Goal: Information Seeking & Learning: Learn about a topic

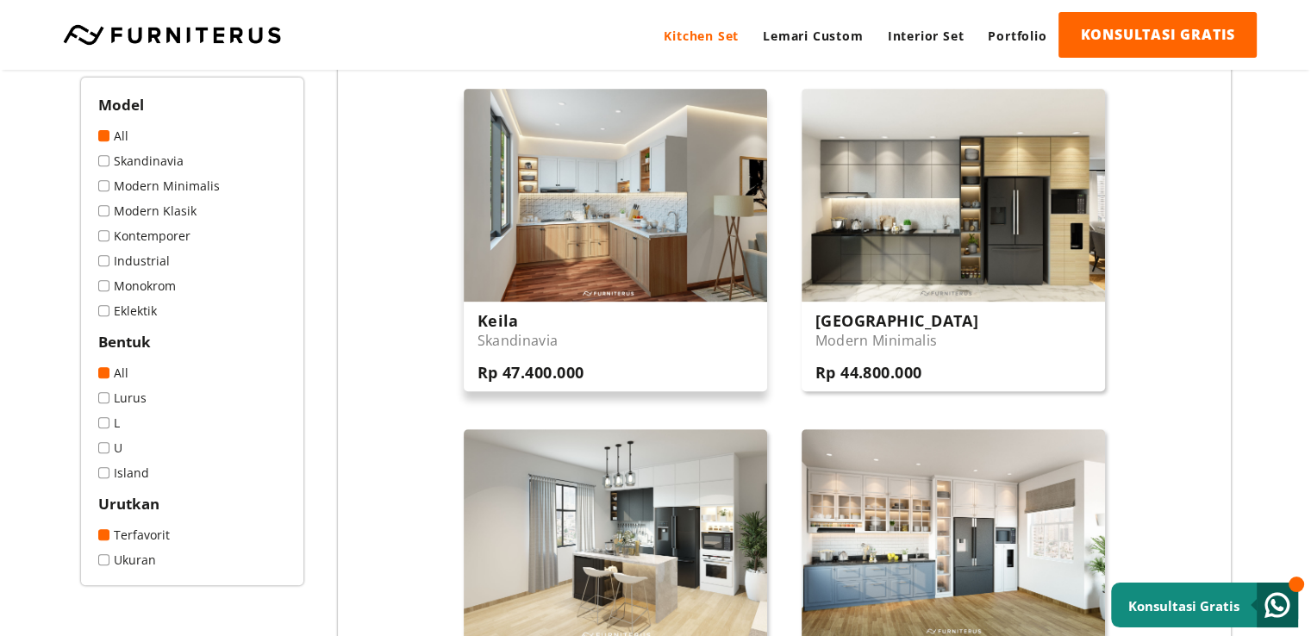
scroll to position [690, 0]
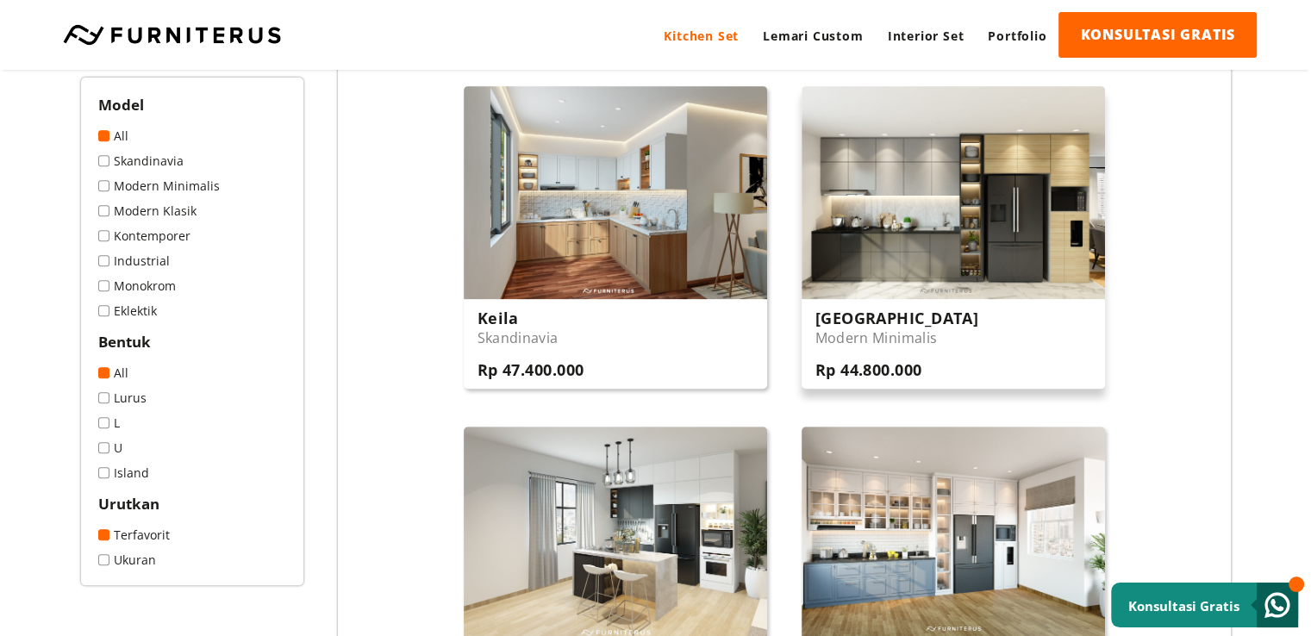
click at [941, 202] on img at bounding box center [953, 192] width 303 height 212
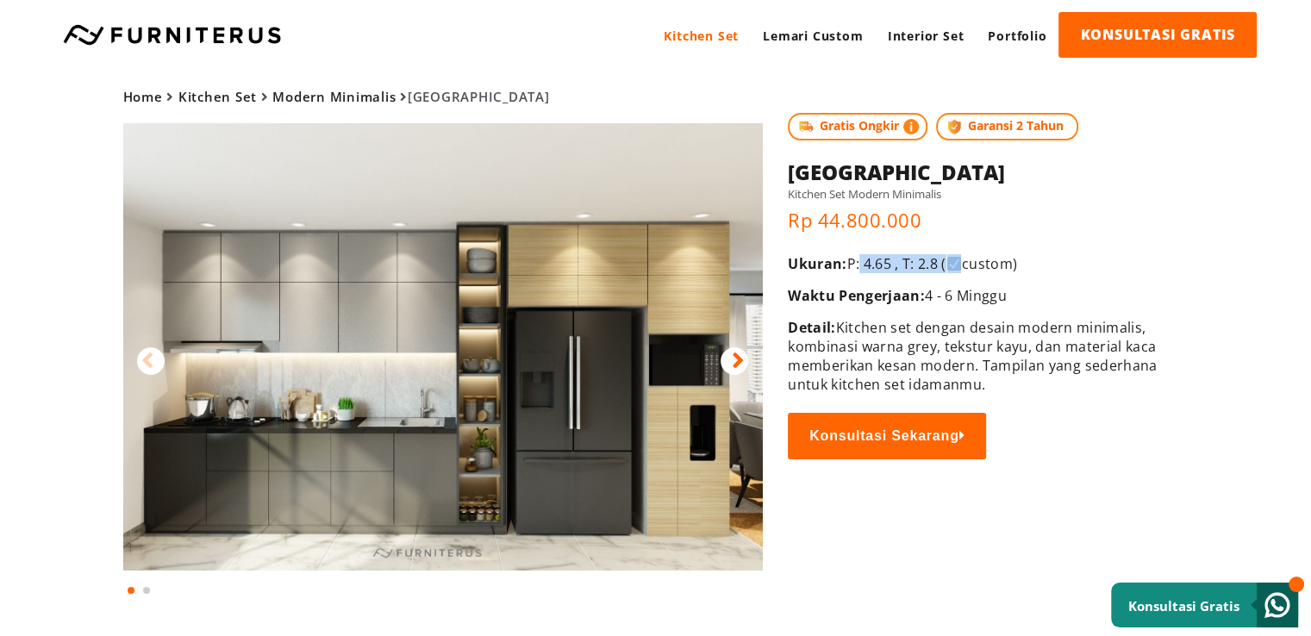
drag, startPoint x: 862, startPoint y: 259, endPoint x: 965, endPoint y: 260, distance: 103.4
click at [965, 260] on p "Ukuran: P: 4.65 , T: 2.8 ( custom)" at bounding box center [974, 263] width 373 height 19
click at [1238, 307] on div "Home Kitchen Set Modern Minimalis Dessau Gratis Ongkir Garansi 2 Tahun Home" at bounding box center [655, 334] width 1241 height 528
drag, startPoint x: 821, startPoint y: 295, endPoint x: 1108, endPoint y: 296, distance: 287.9
click at [1108, 296] on p "Waktu Pengerjaan: 4 - 6 Minggu" at bounding box center [974, 295] width 373 height 19
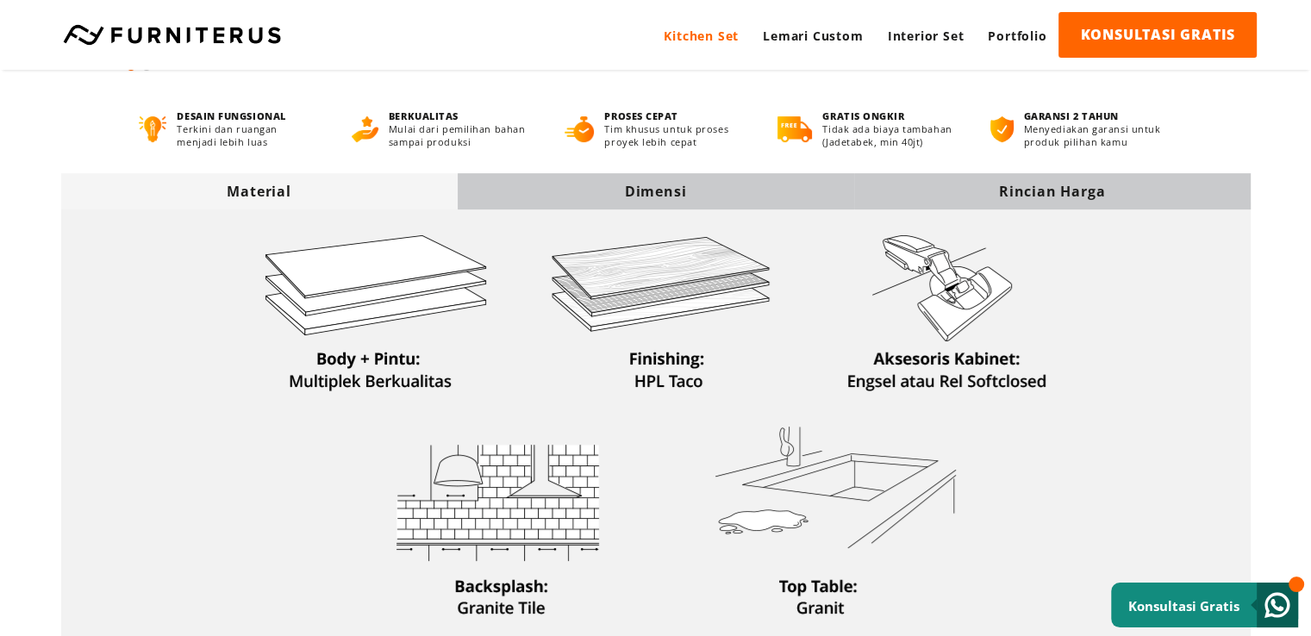
scroll to position [517, 0]
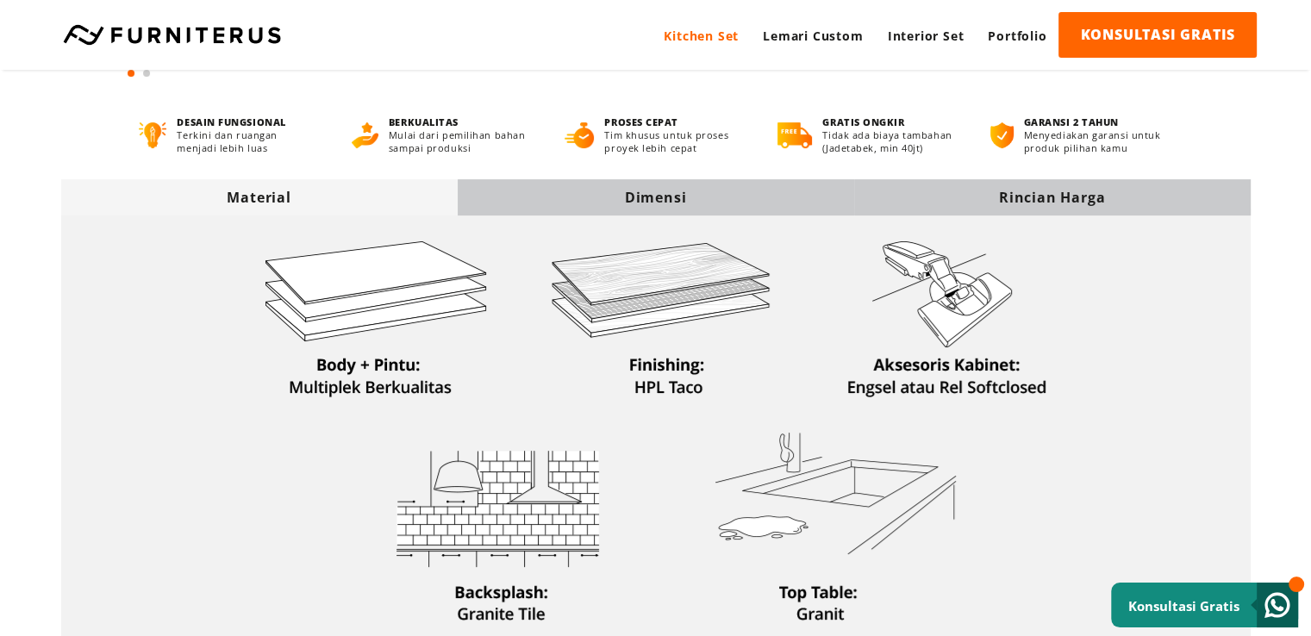
click at [648, 197] on div "Dimensi" at bounding box center [656, 197] width 397 height 19
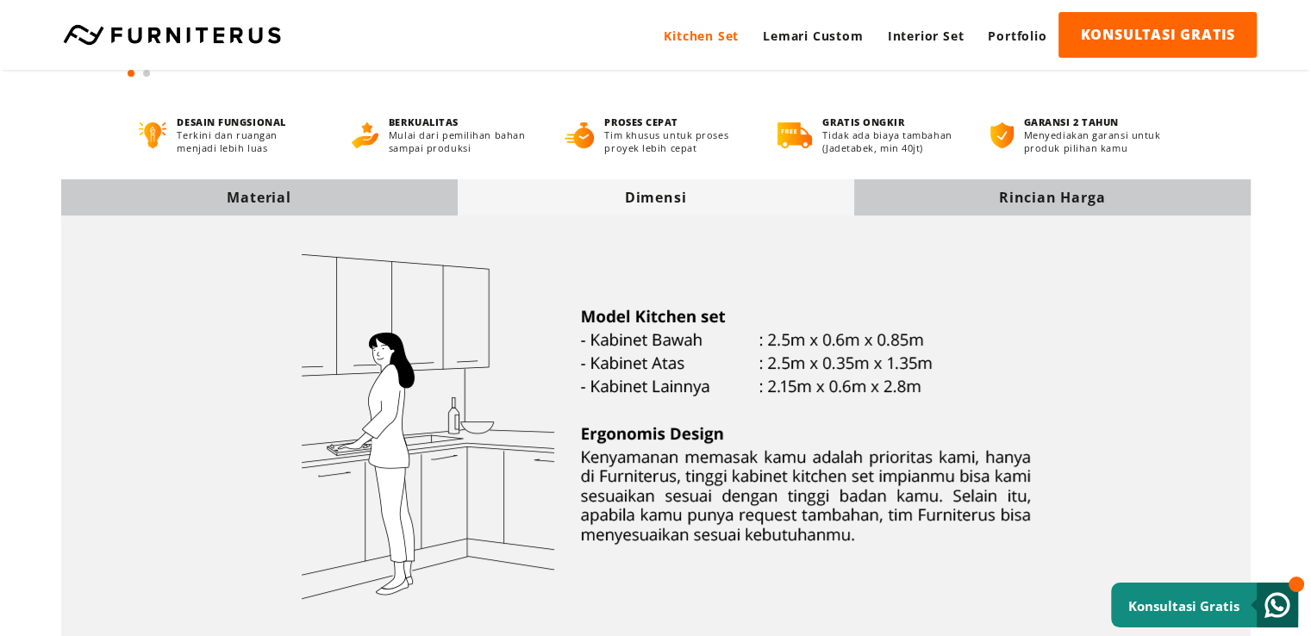
click at [1009, 189] on div "Rincian Harga" at bounding box center [1052, 197] width 397 height 19
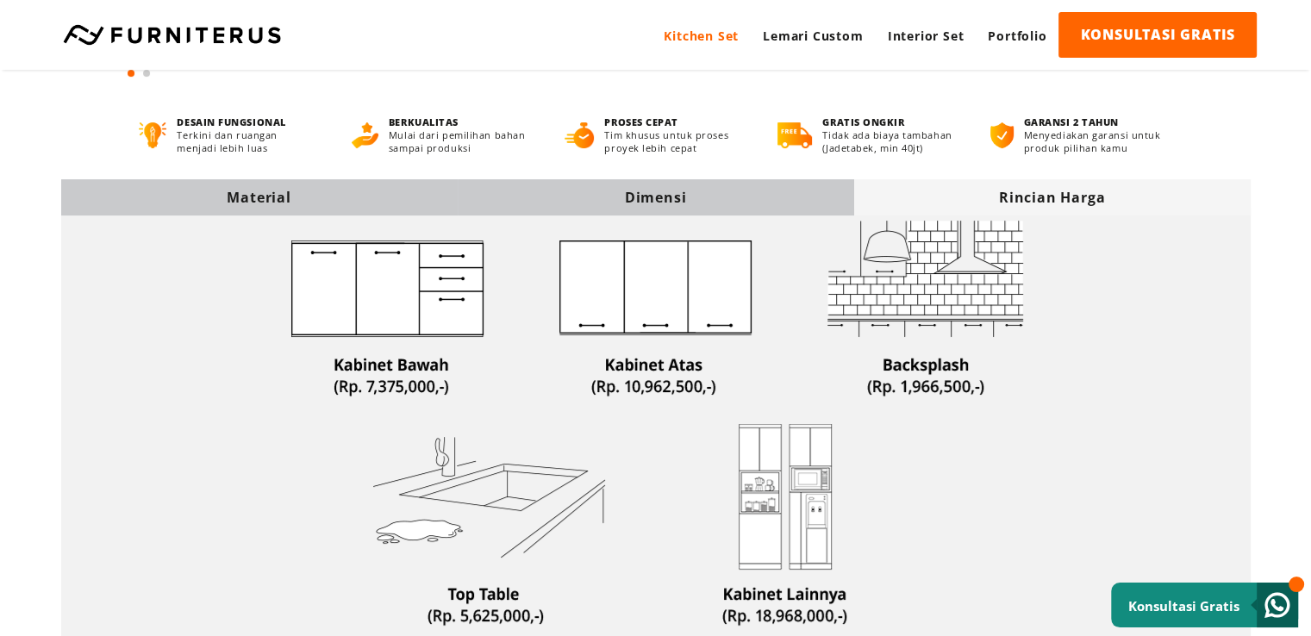
click at [296, 190] on div "Material" at bounding box center [259, 197] width 397 height 19
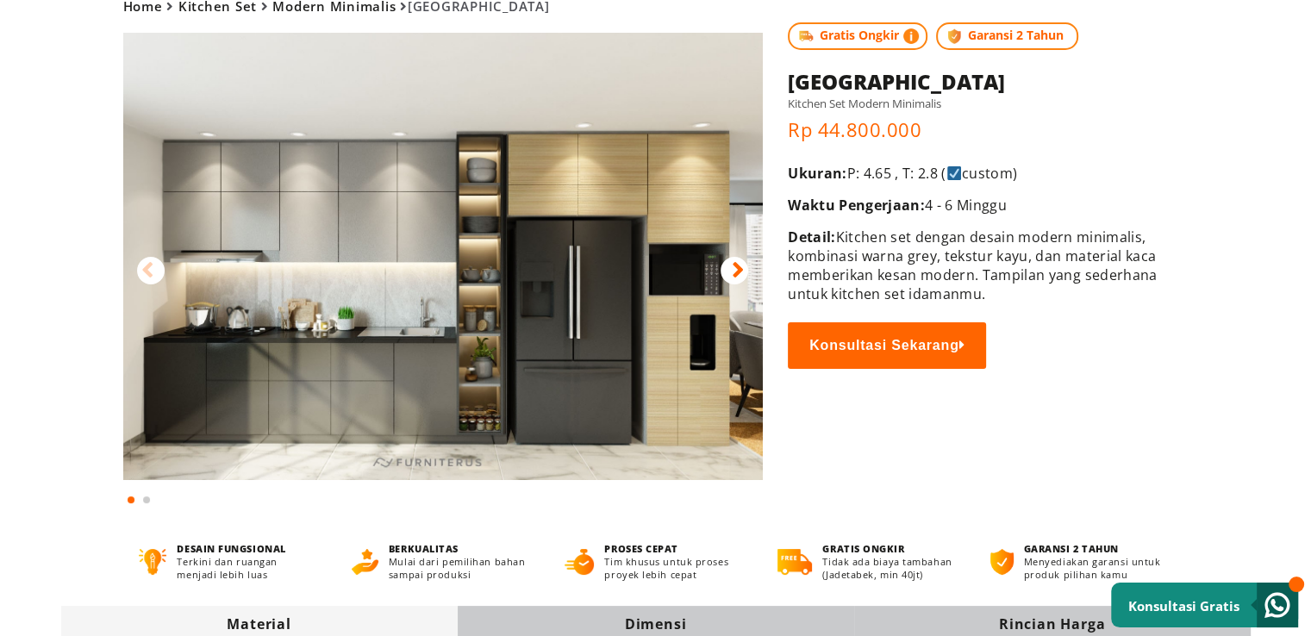
scroll to position [0, 0]
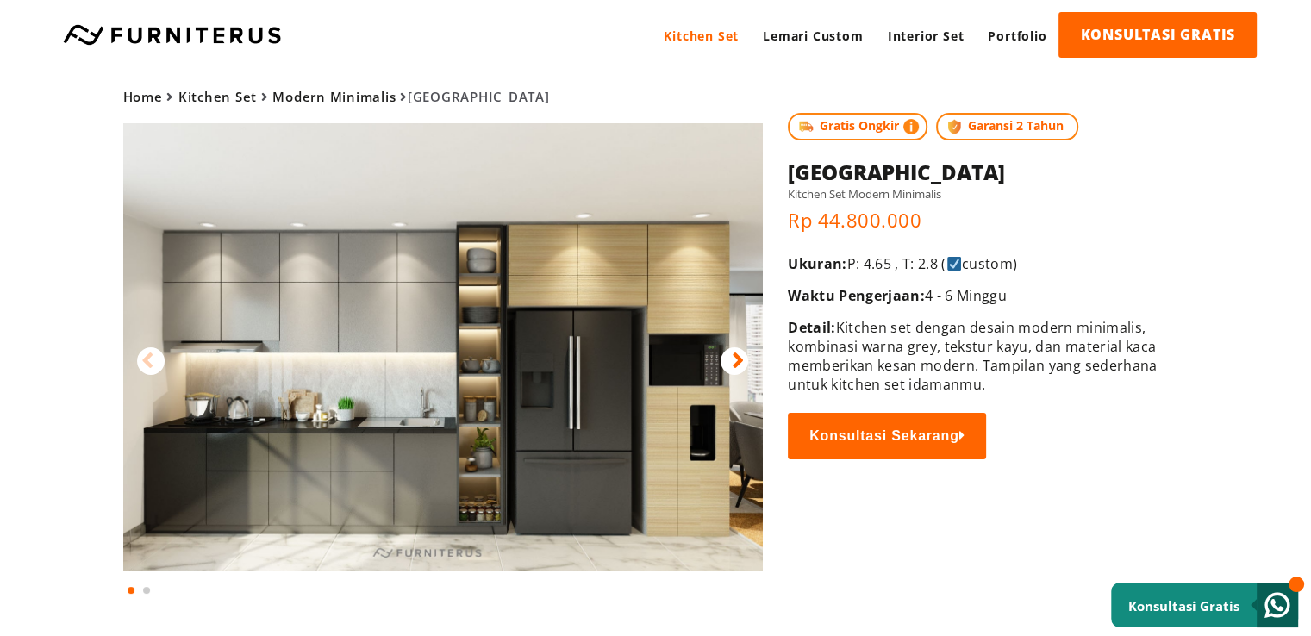
click at [377, 91] on link "Modern Minimalis" at bounding box center [333, 96] width 123 height 17
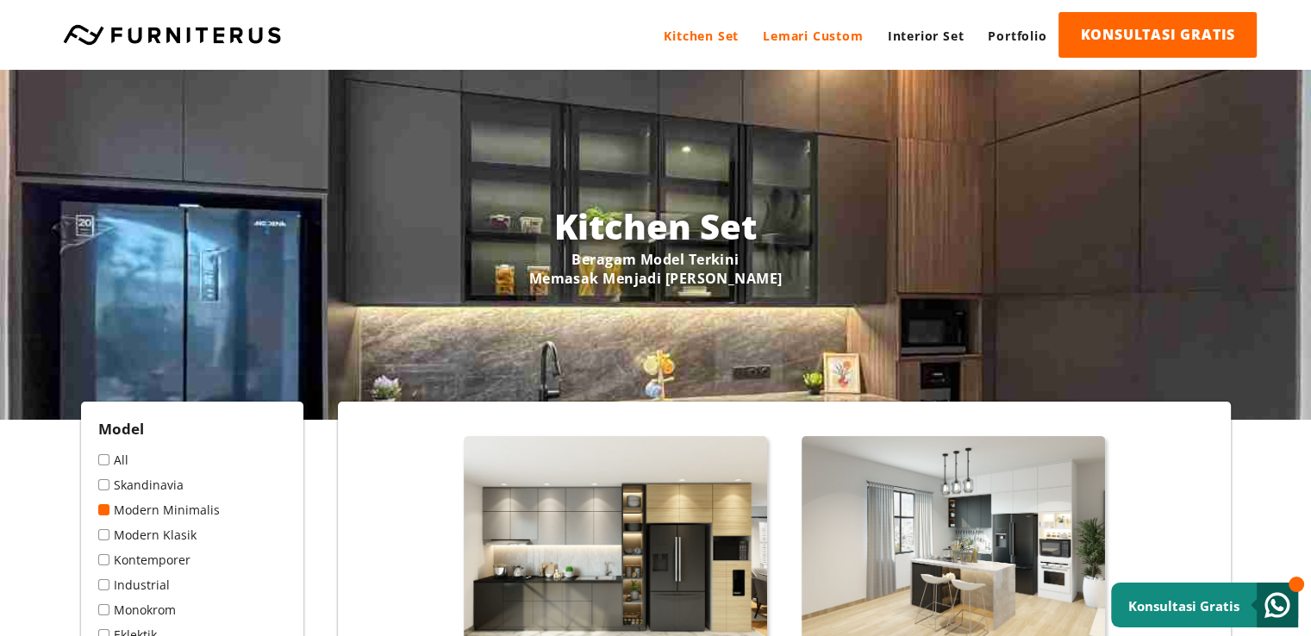
click at [852, 30] on link "Lemari Custom" at bounding box center [813, 35] width 124 height 47
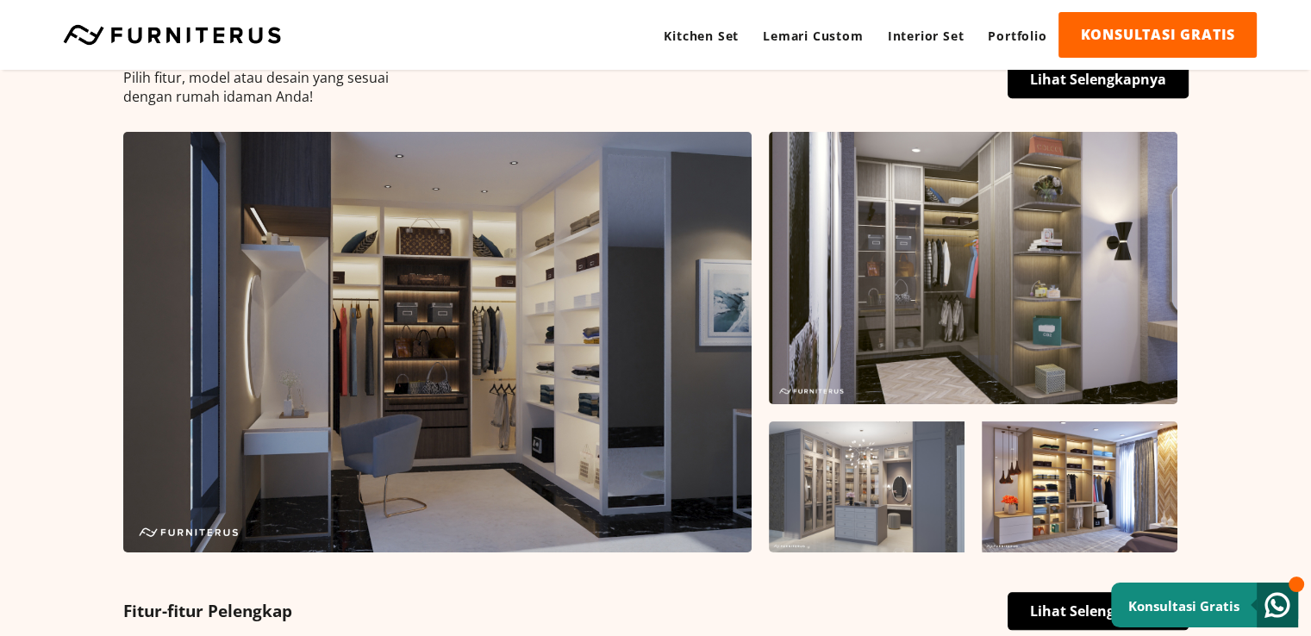
scroll to position [603, 0]
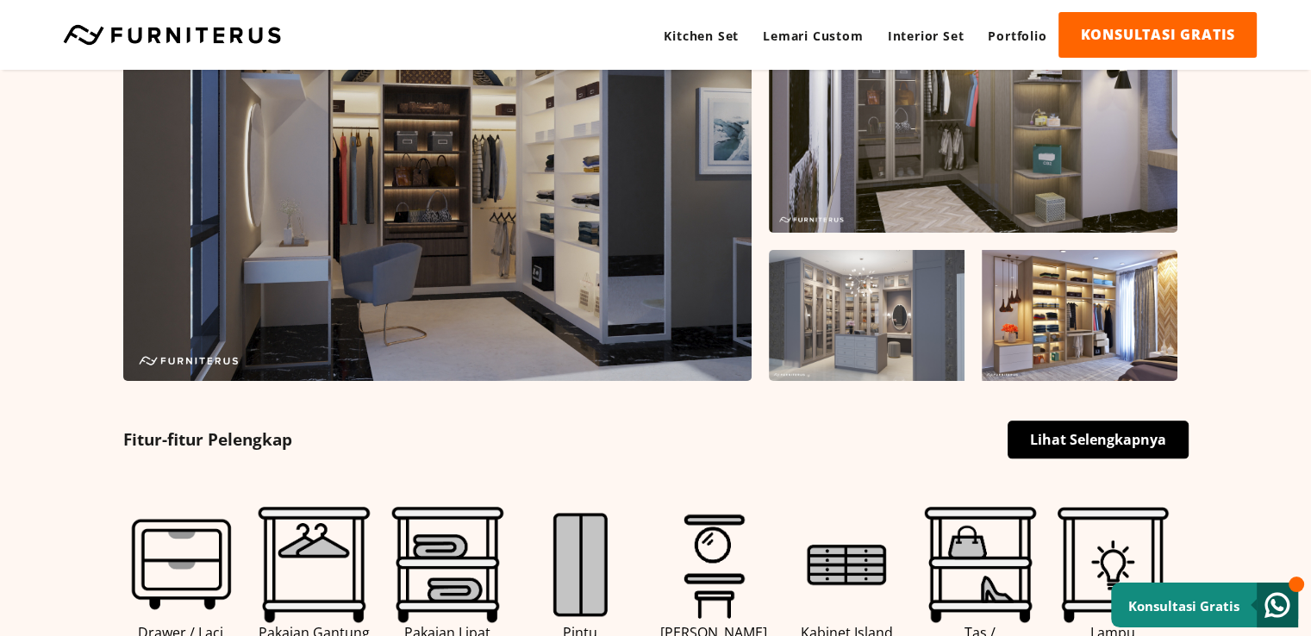
click at [1080, 440] on link "Lihat Selengkapnya" at bounding box center [1098, 440] width 181 height 38
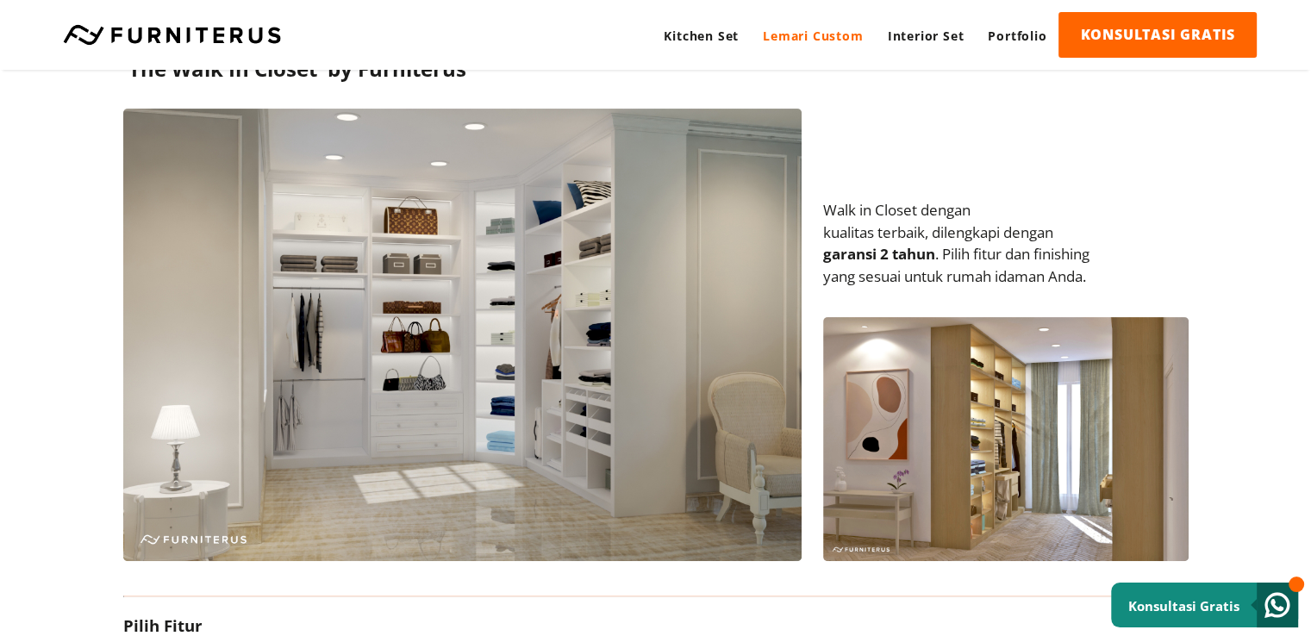
scroll to position [431, 0]
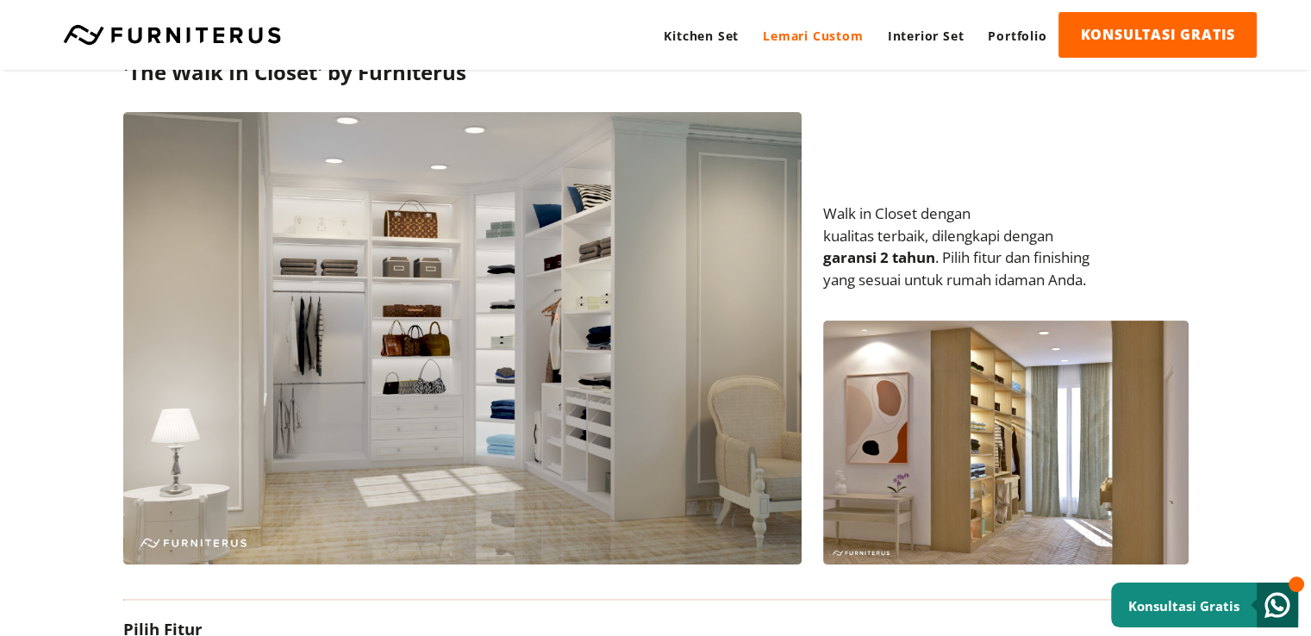
click at [621, 549] on img at bounding box center [462, 338] width 678 height 453
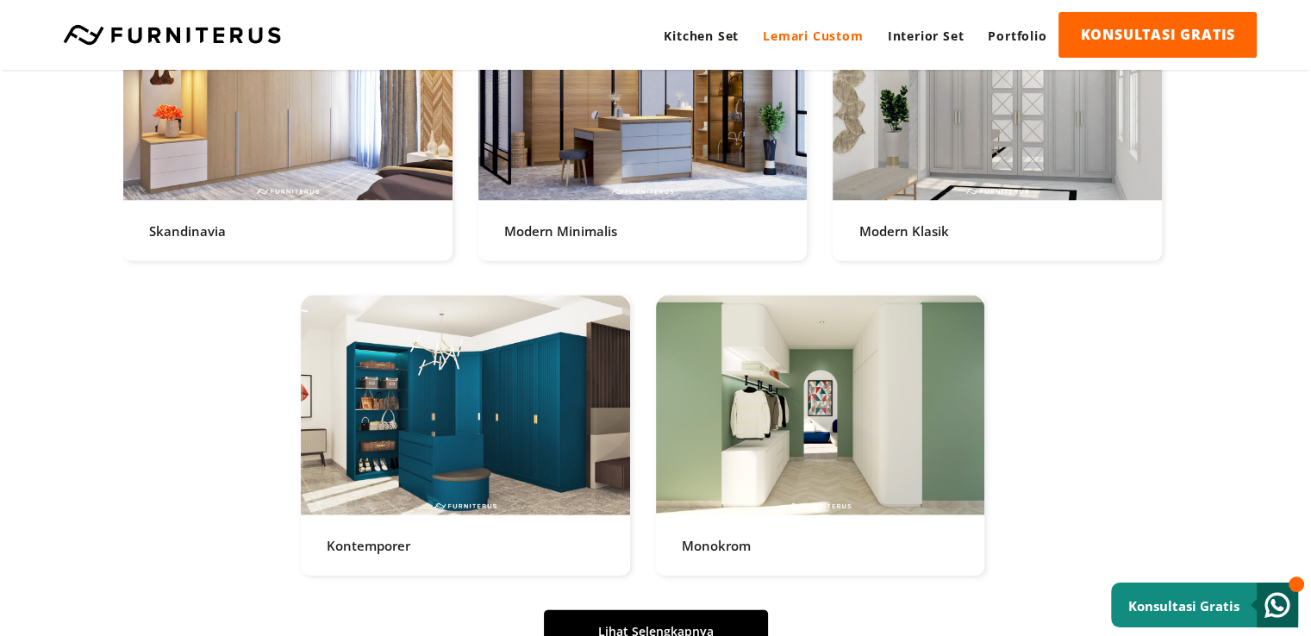
scroll to position [3706, 0]
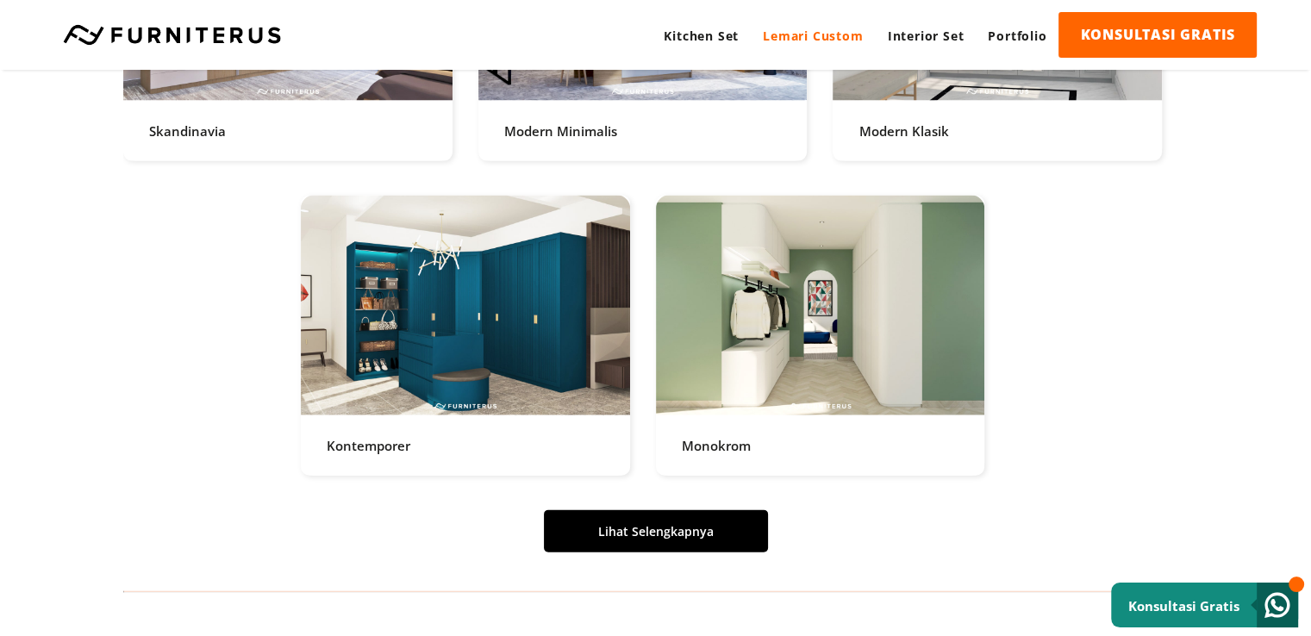
click at [593, 539] on link "Lihat Selengkapnya" at bounding box center [656, 531] width 224 height 42
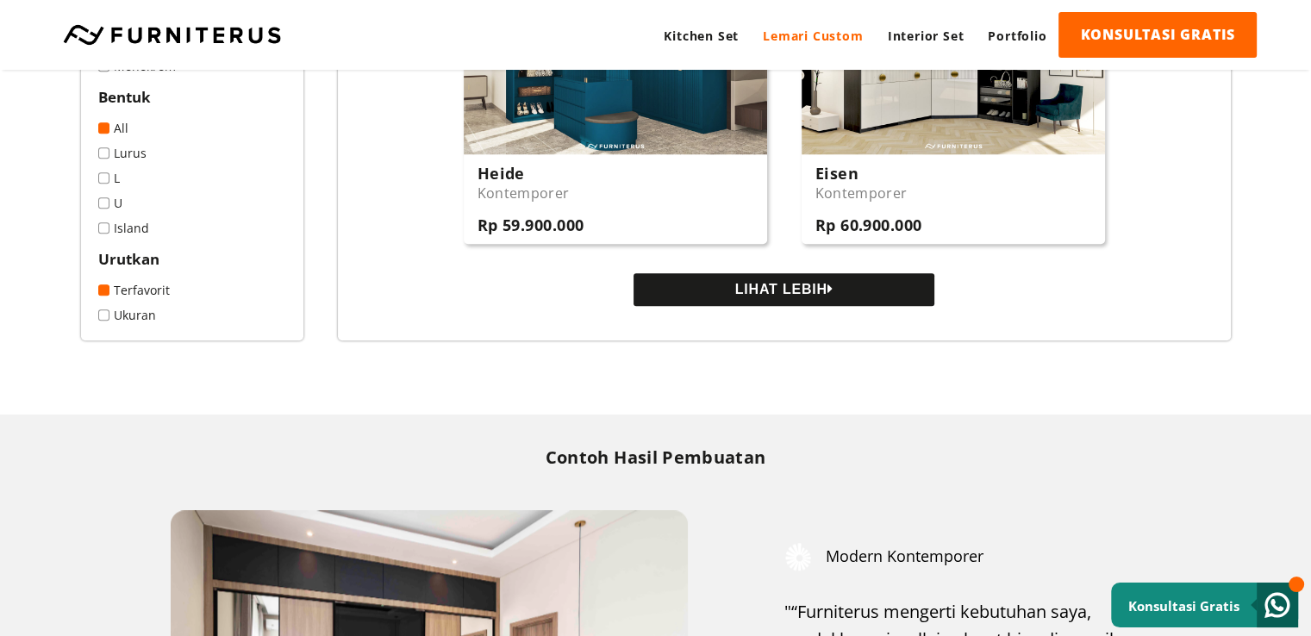
scroll to position [1724, 0]
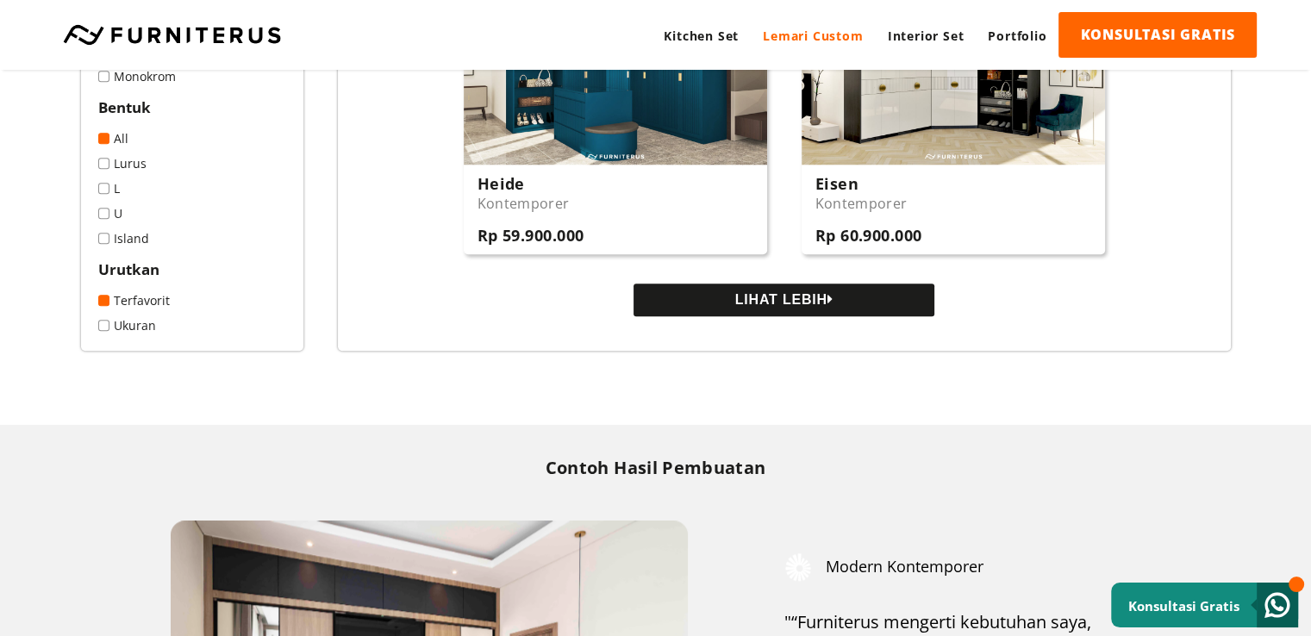
click at [850, 316] on button "LIHAT LEBIH" at bounding box center [784, 300] width 301 height 33
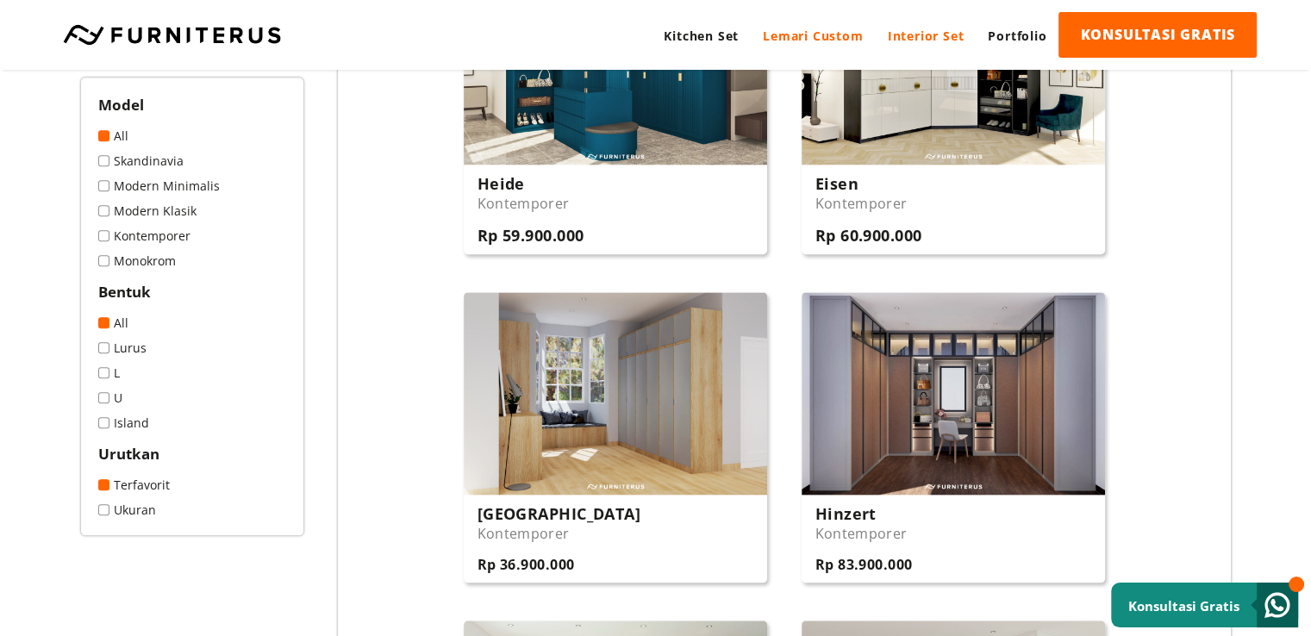
click at [951, 45] on link "Interior Set" at bounding box center [926, 35] width 101 height 47
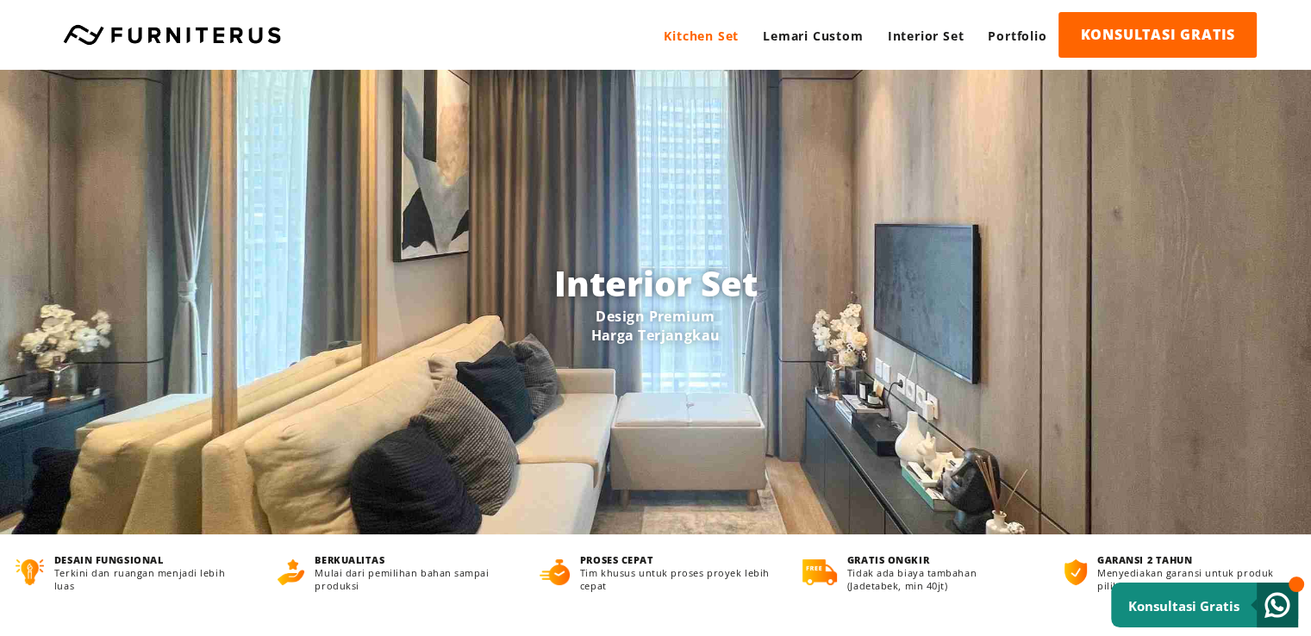
click at [710, 30] on link "Kitchen Set" at bounding box center [701, 35] width 99 height 47
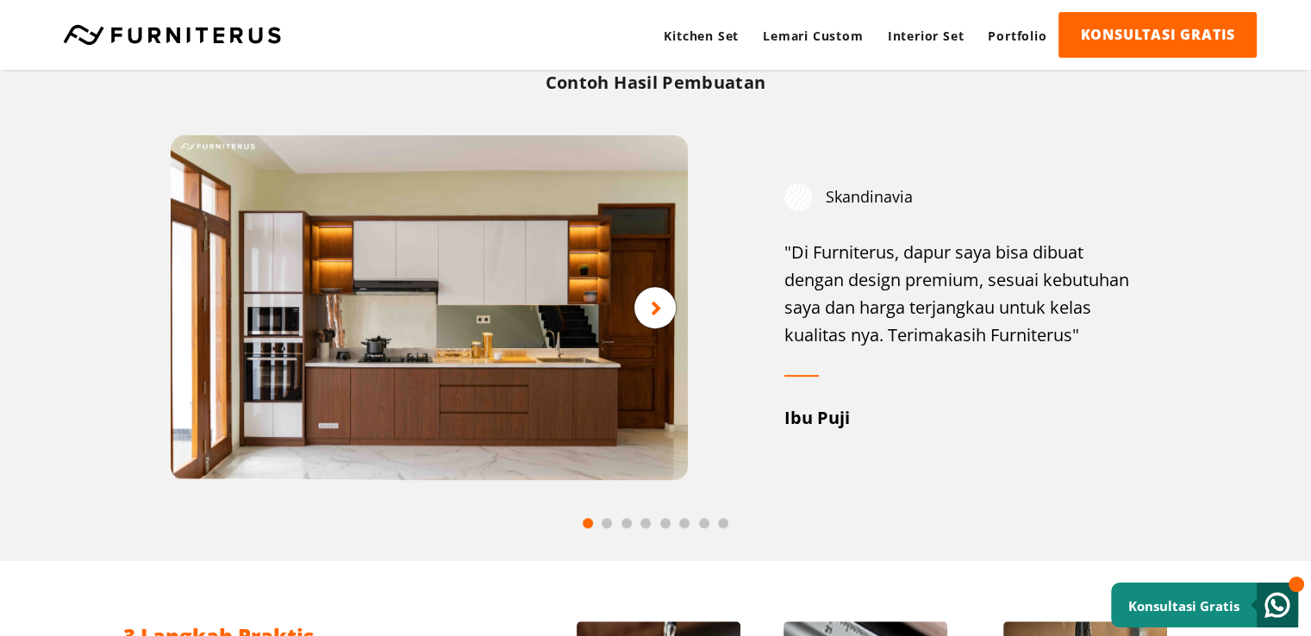
scroll to position [862, 0]
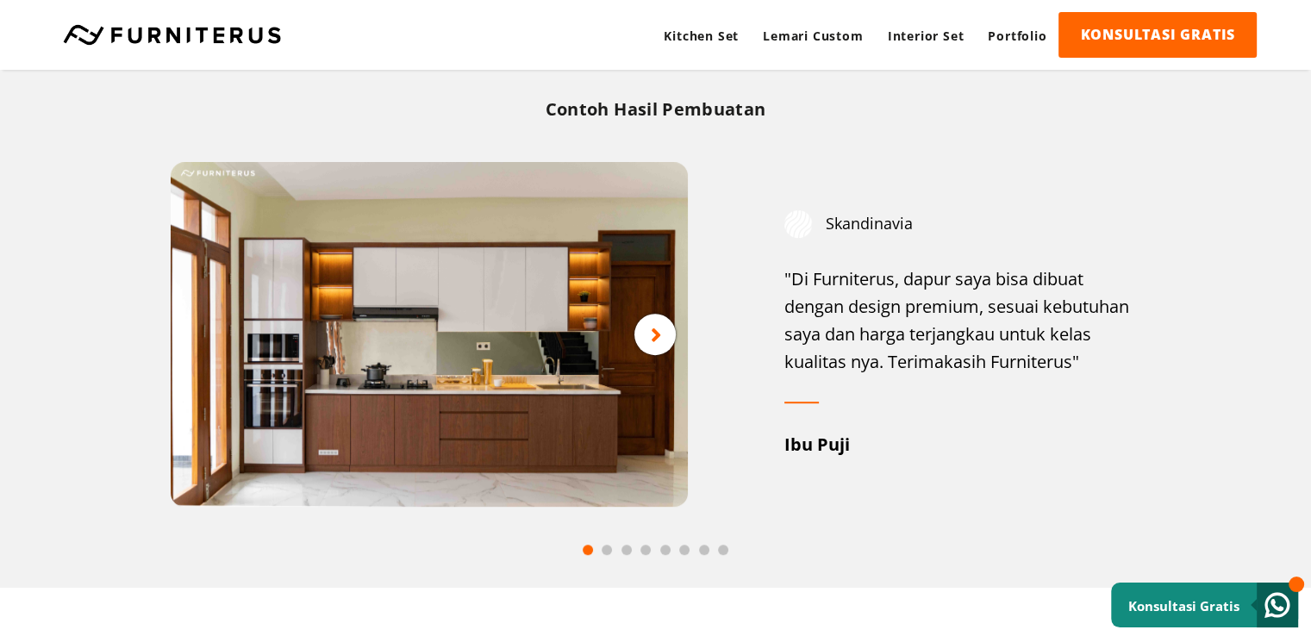
click at [646, 334] on div at bounding box center [654, 334] width 41 height 41
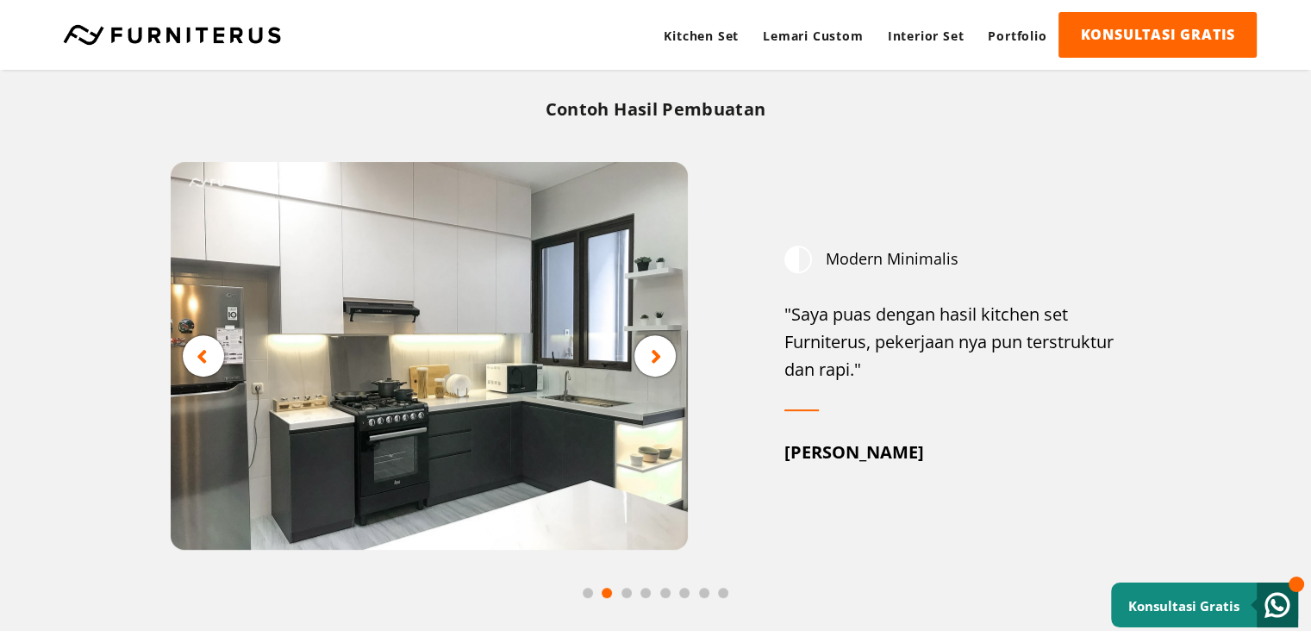
click at [656, 354] on icon at bounding box center [656, 357] width 11 height 22
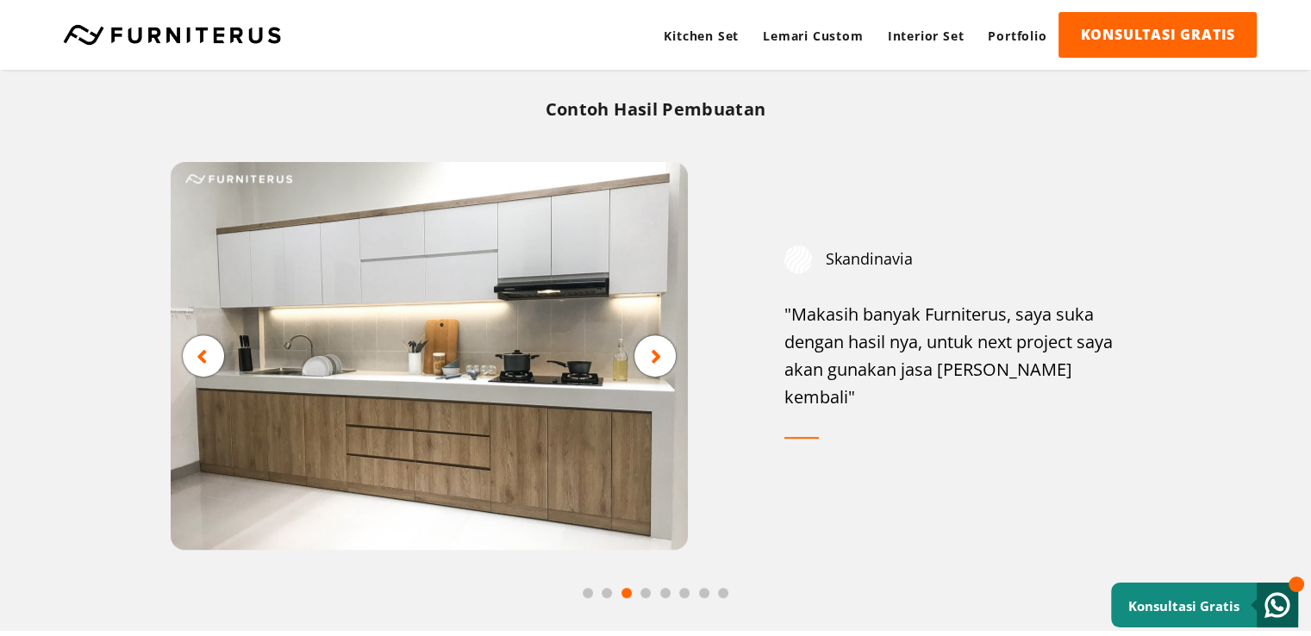
click at [653, 359] on icon at bounding box center [656, 357] width 11 height 22
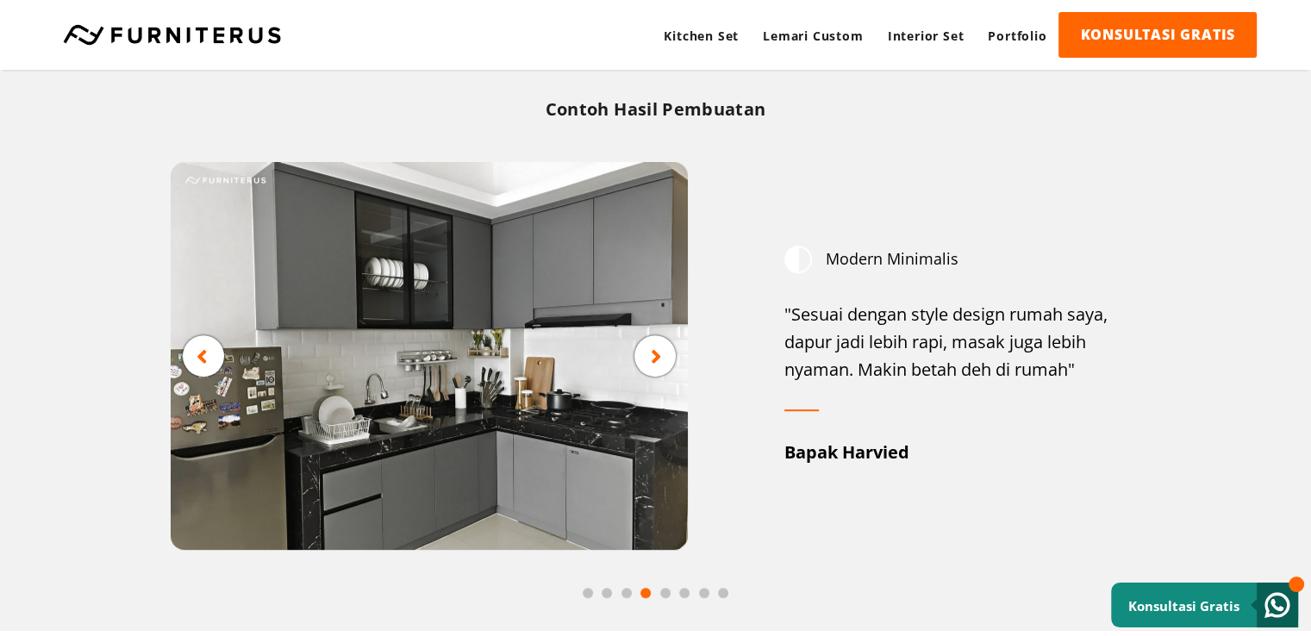
click at [652, 353] on icon at bounding box center [656, 357] width 11 height 22
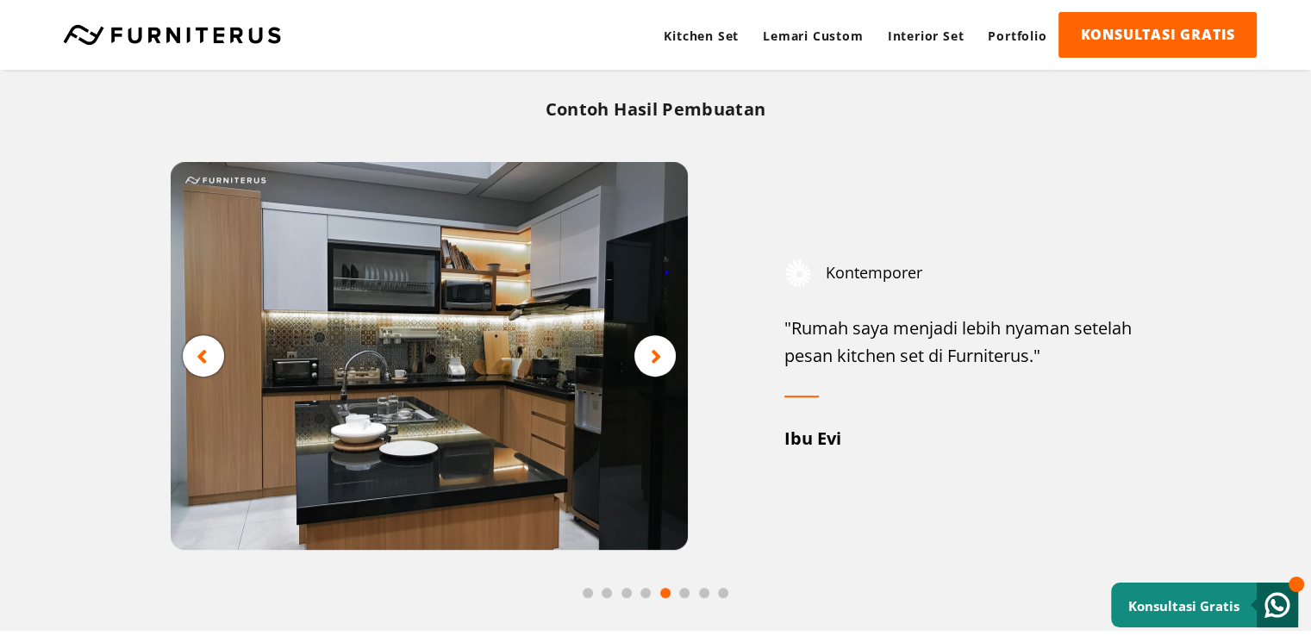
click at [654, 356] on icon at bounding box center [656, 357] width 11 height 22
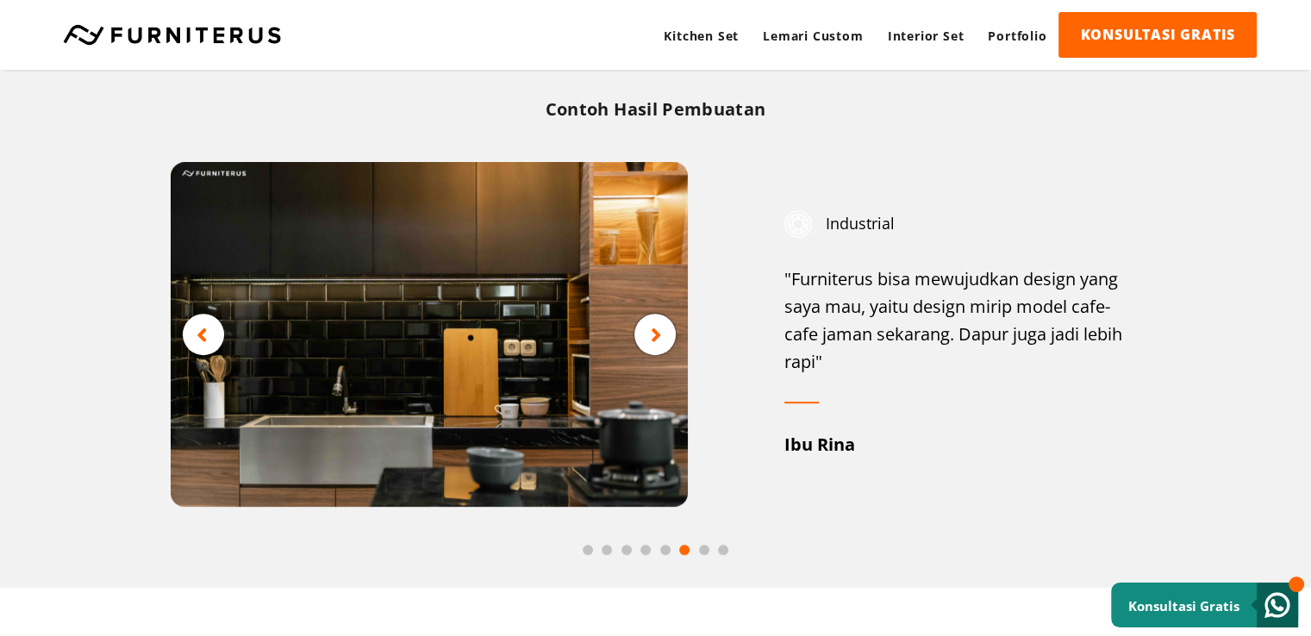
click at [655, 334] on icon at bounding box center [656, 335] width 11 height 22
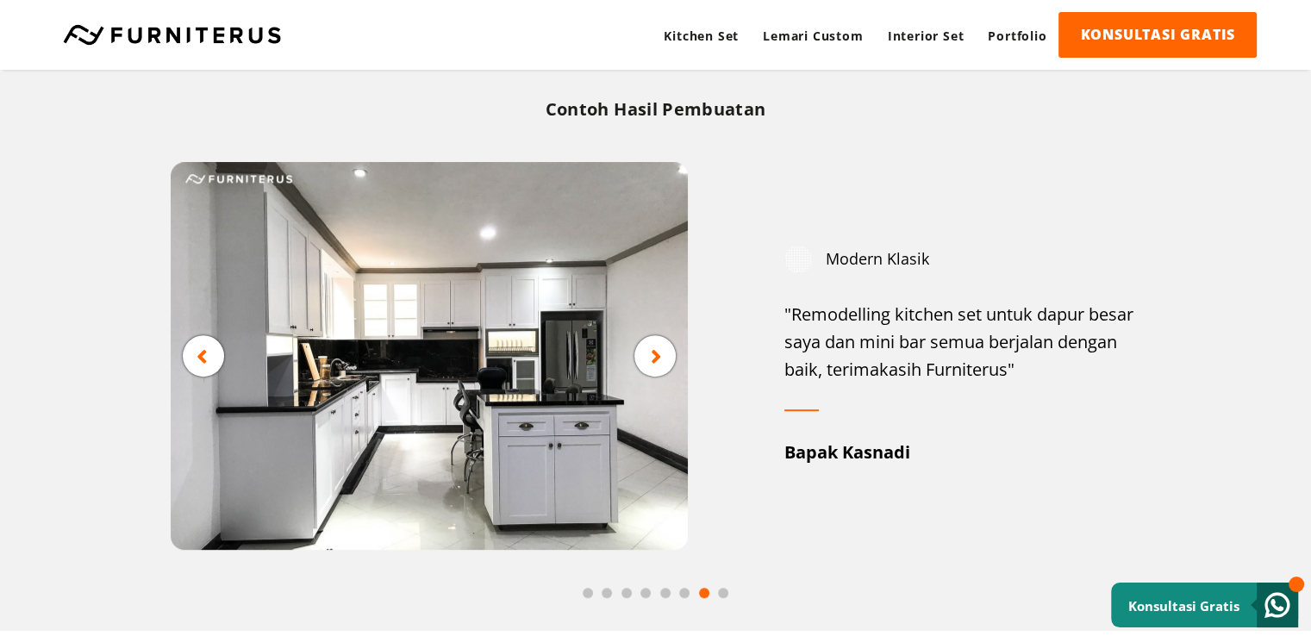
click at [655, 334] on img at bounding box center [429, 356] width 517 height 388
click at [655, 351] on icon at bounding box center [656, 357] width 11 height 22
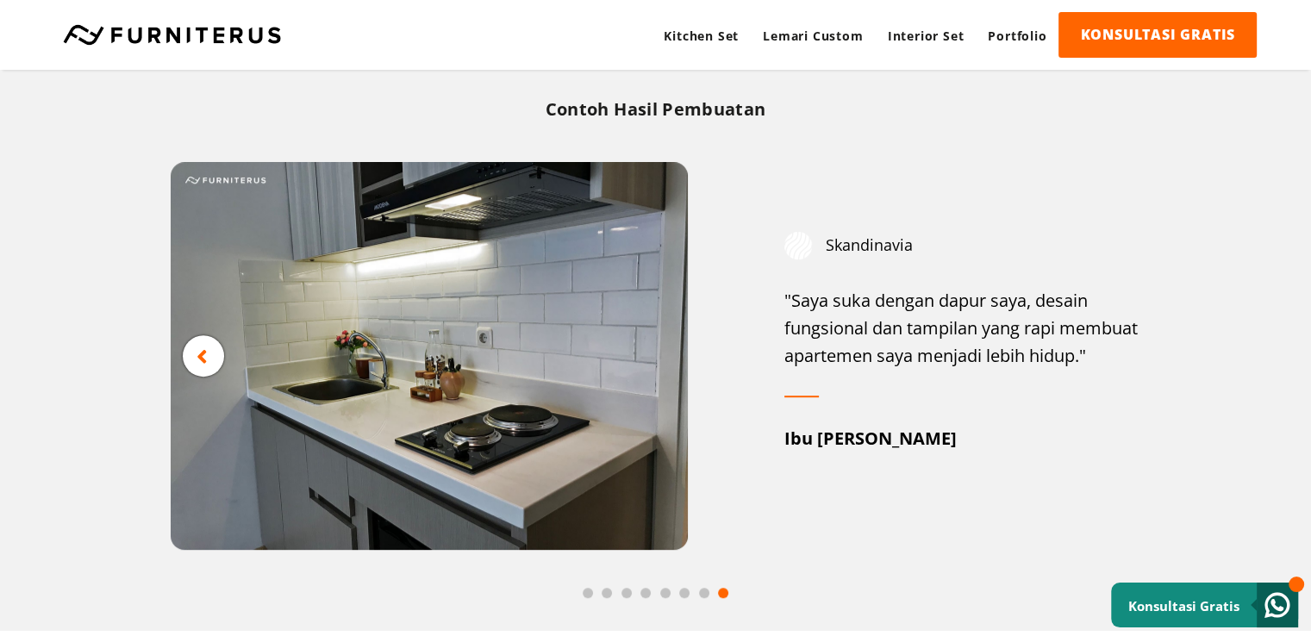
click at [198, 363] on icon at bounding box center [202, 357] width 11 height 22
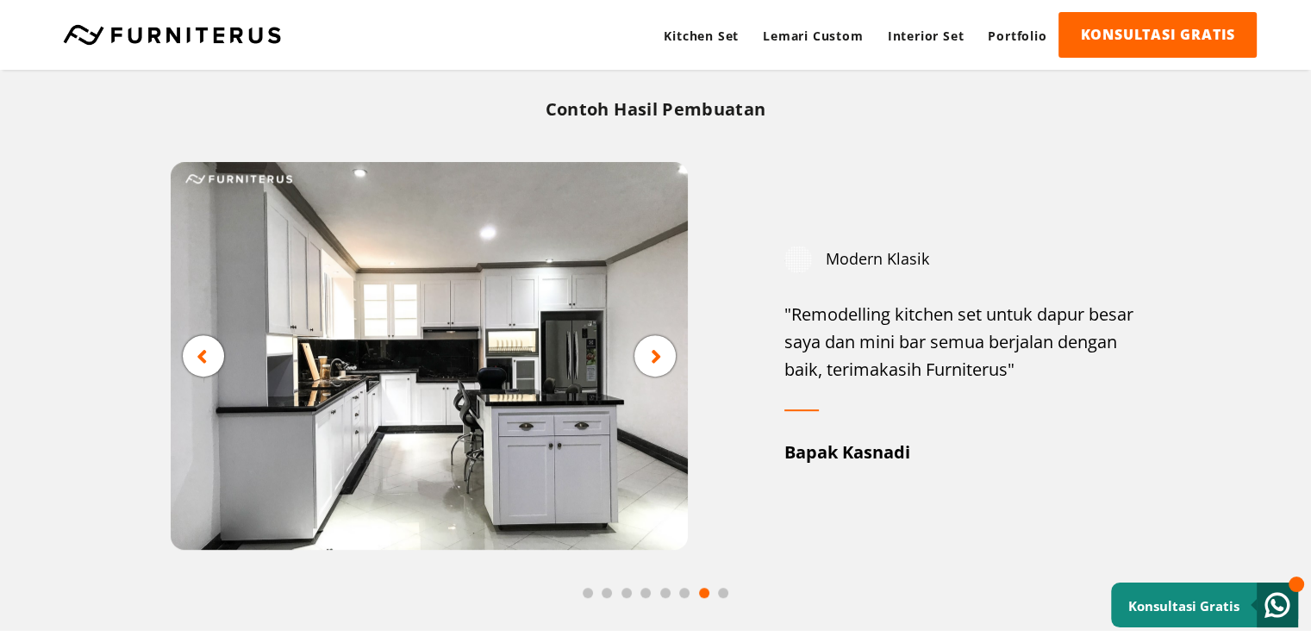
click at [200, 363] on icon at bounding box center [202, 357] width 11 height 22
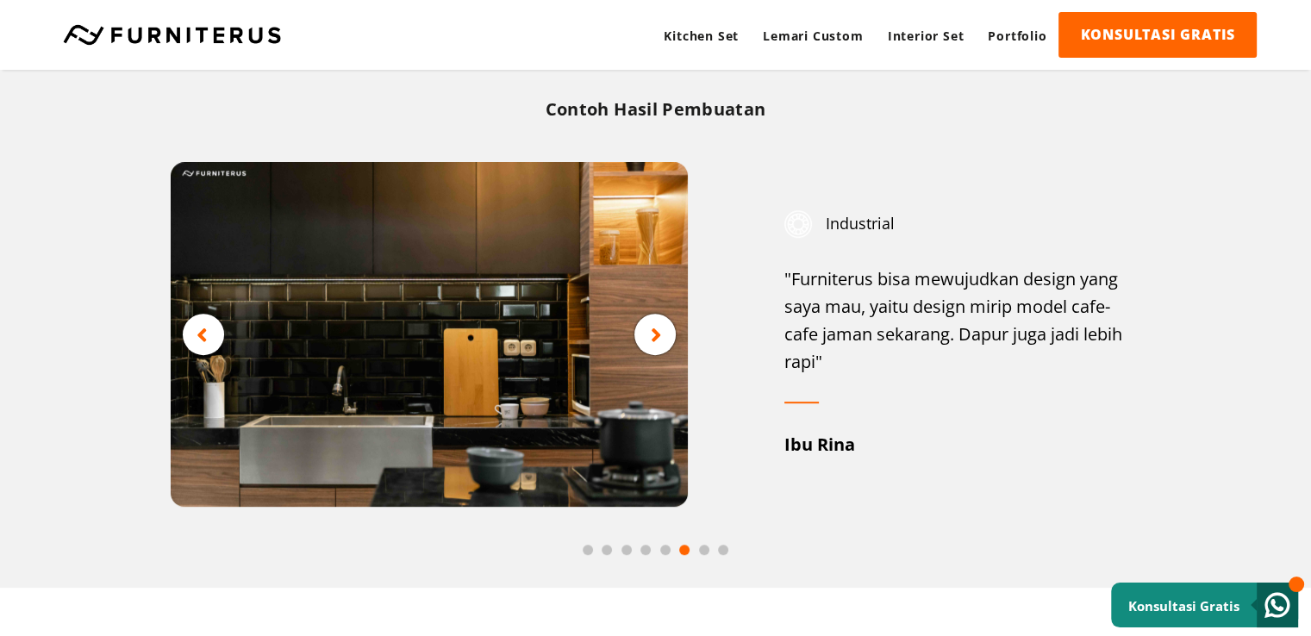
click at [200, 363] on img at bounding box center [429, 334] width 517 height 345
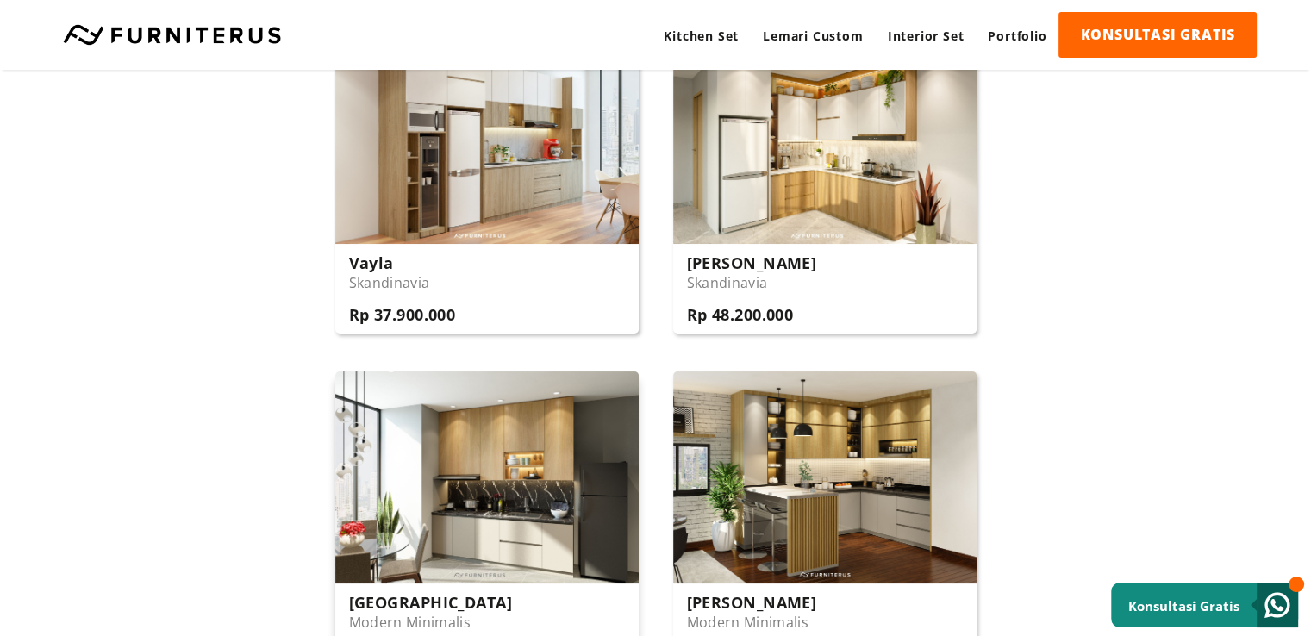
scroll to position [1810, 0]
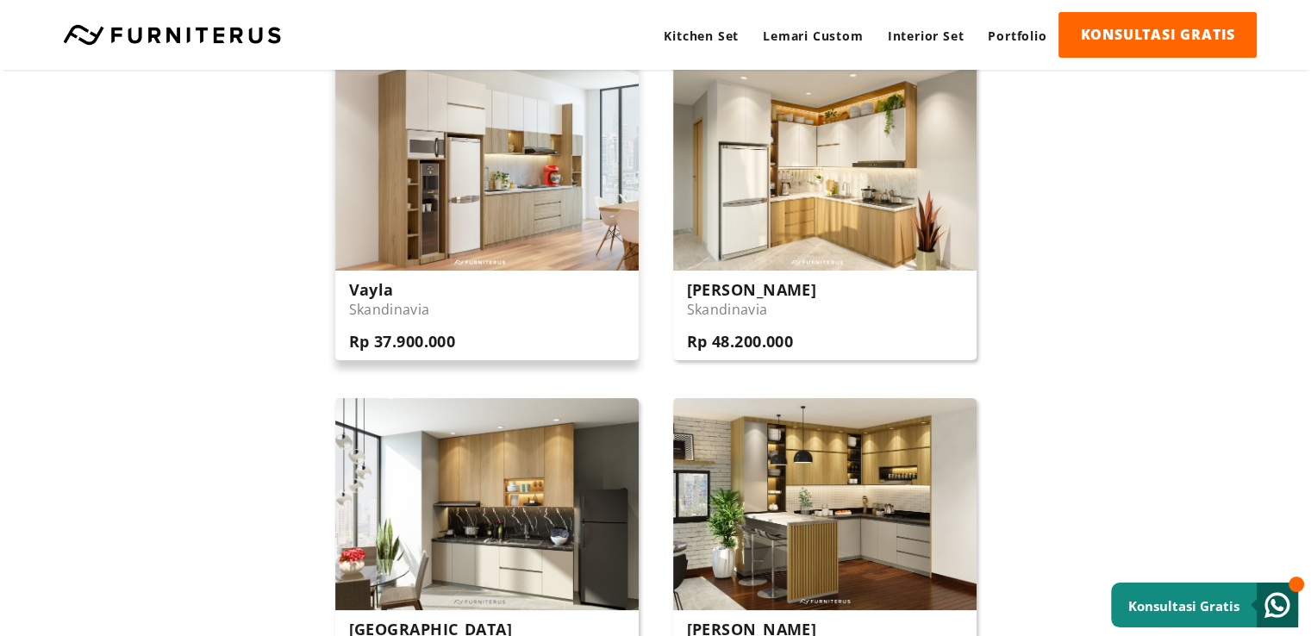
click at [479, 303] on div "Vayla Skandinavia Rp 37.900.000" at bounding box center [486, 316] width 303 height 90
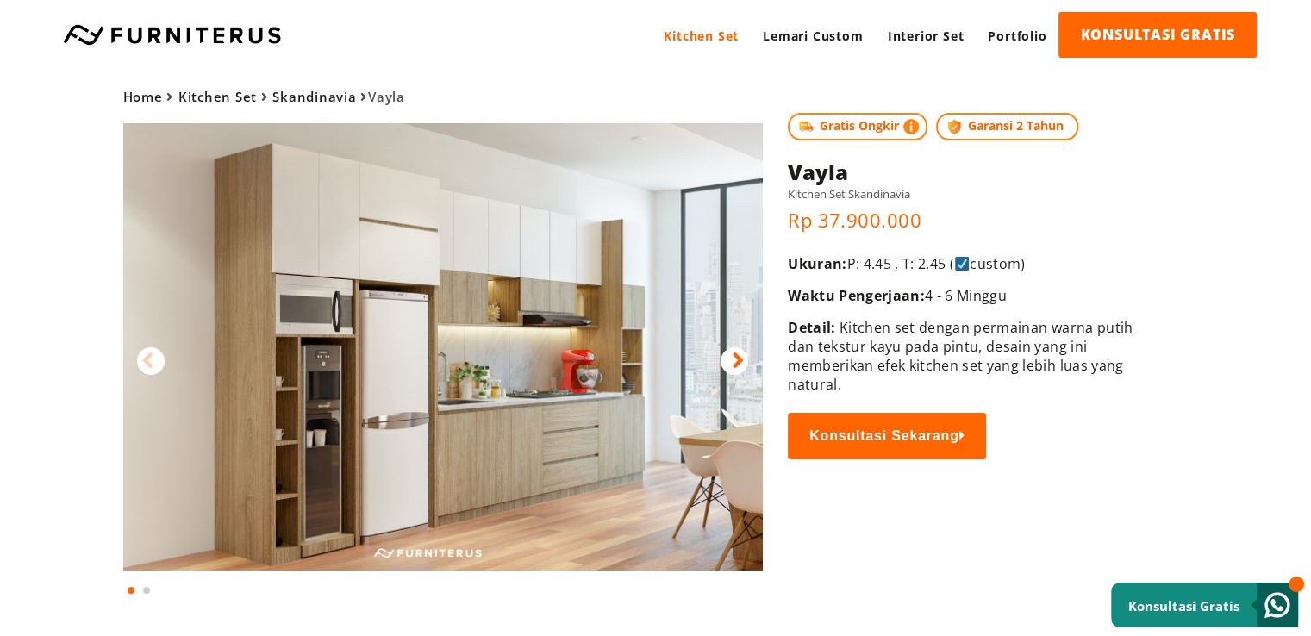
click at [734, 353] on icon at bounding box center [738, 360] width 12 height 25
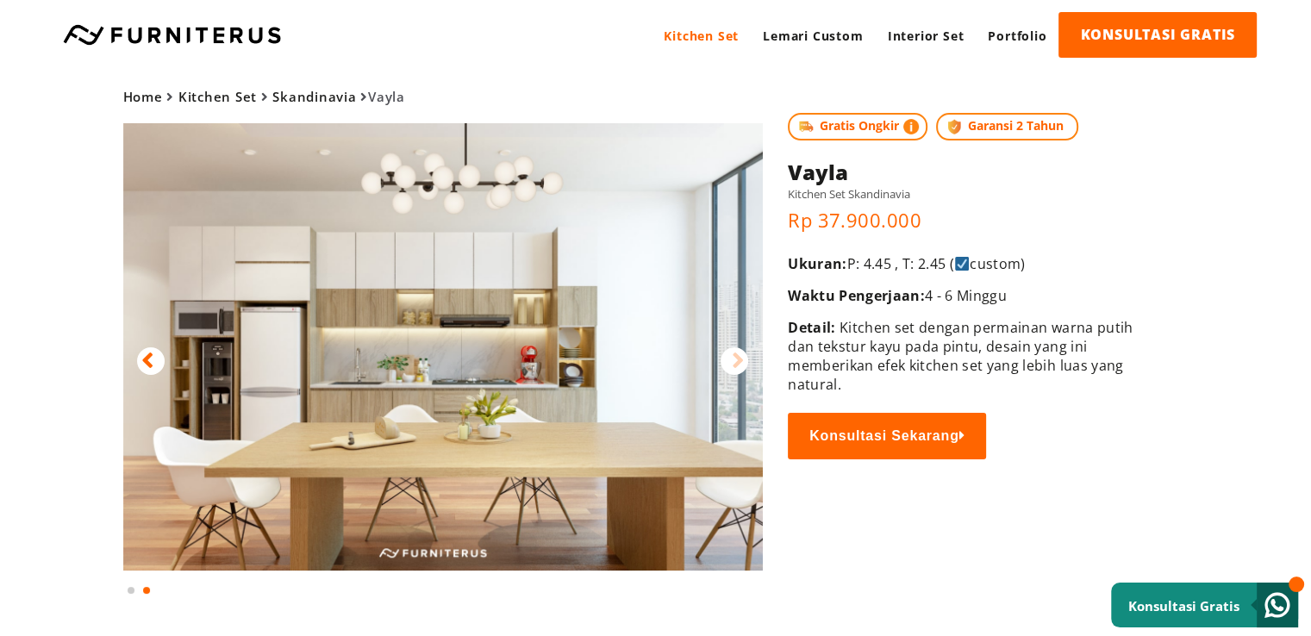
click at [150, 345] on img at bounding box center [443, 346] width 640 height 447
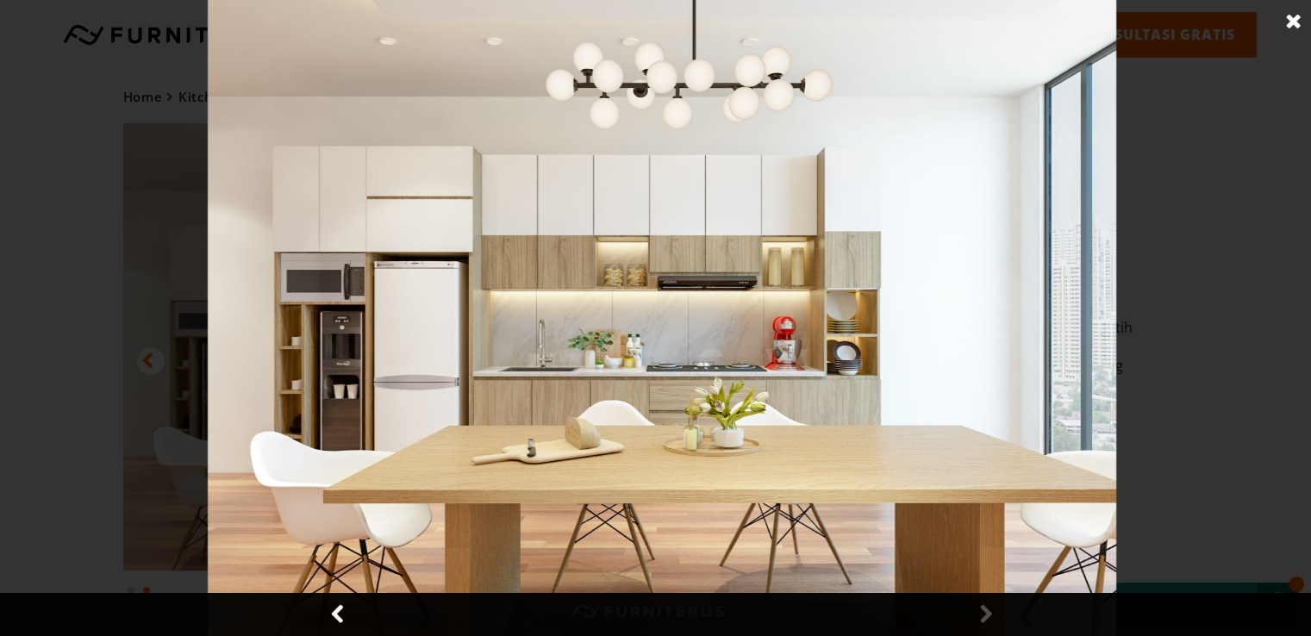
click at [1296, 17] on link at bounding box center [1293, 21] width 43 height 43
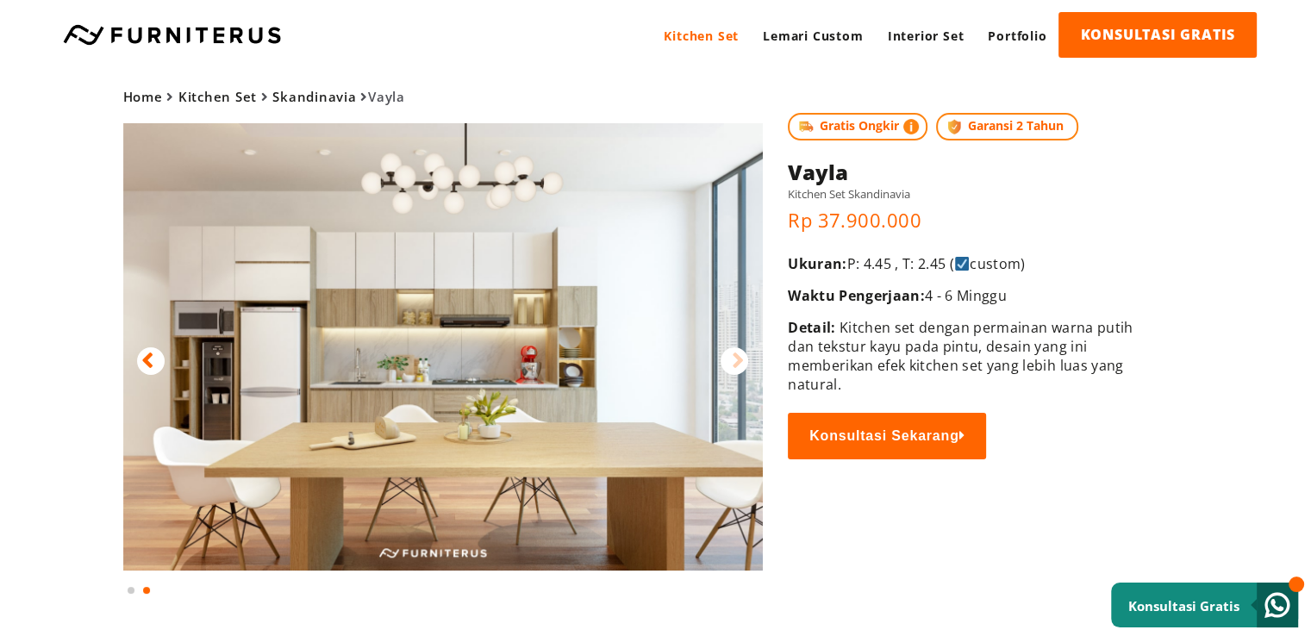
click at [148, 360] on icon at bounding box center [147, 360] width 12 height 25
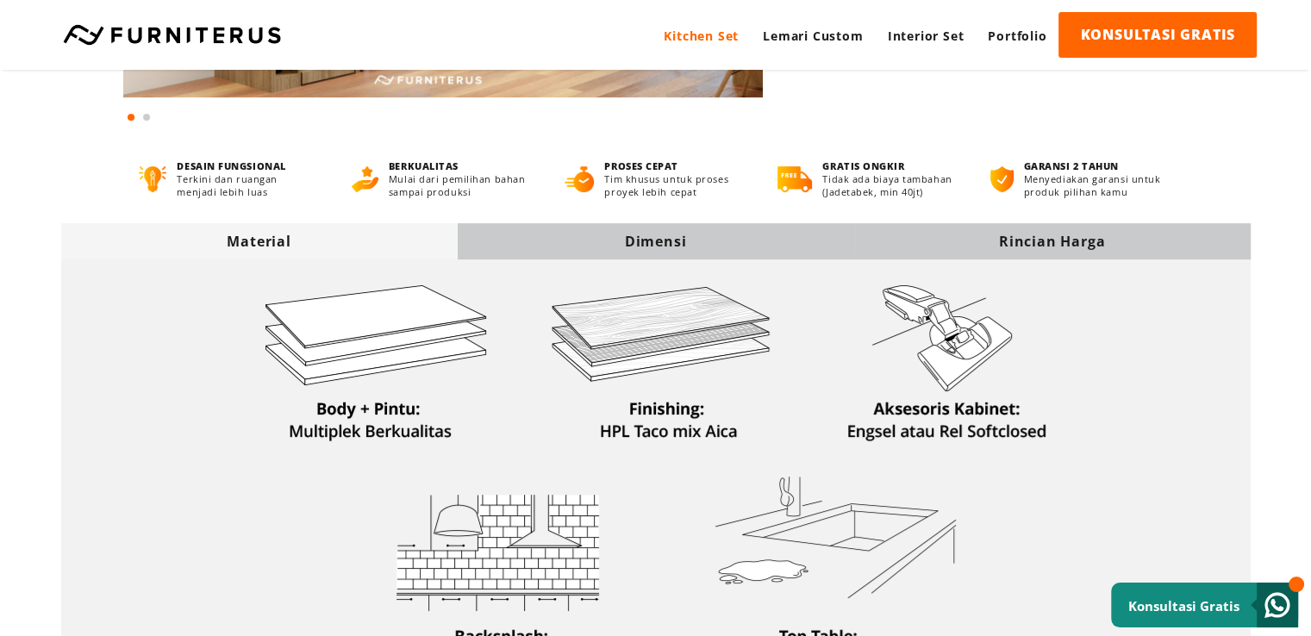
scroll to position [431, 0]
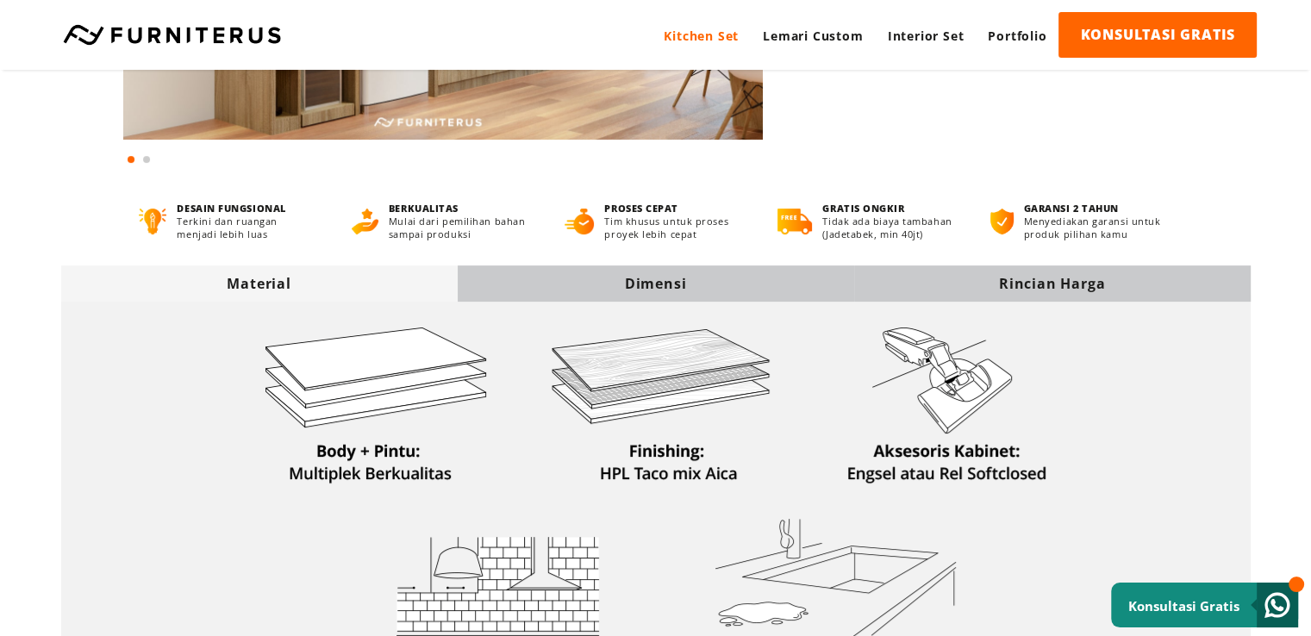
click at [1040, 275] on div "Rincian Harga" at bounding box center [1052, 283] width 397 height 19
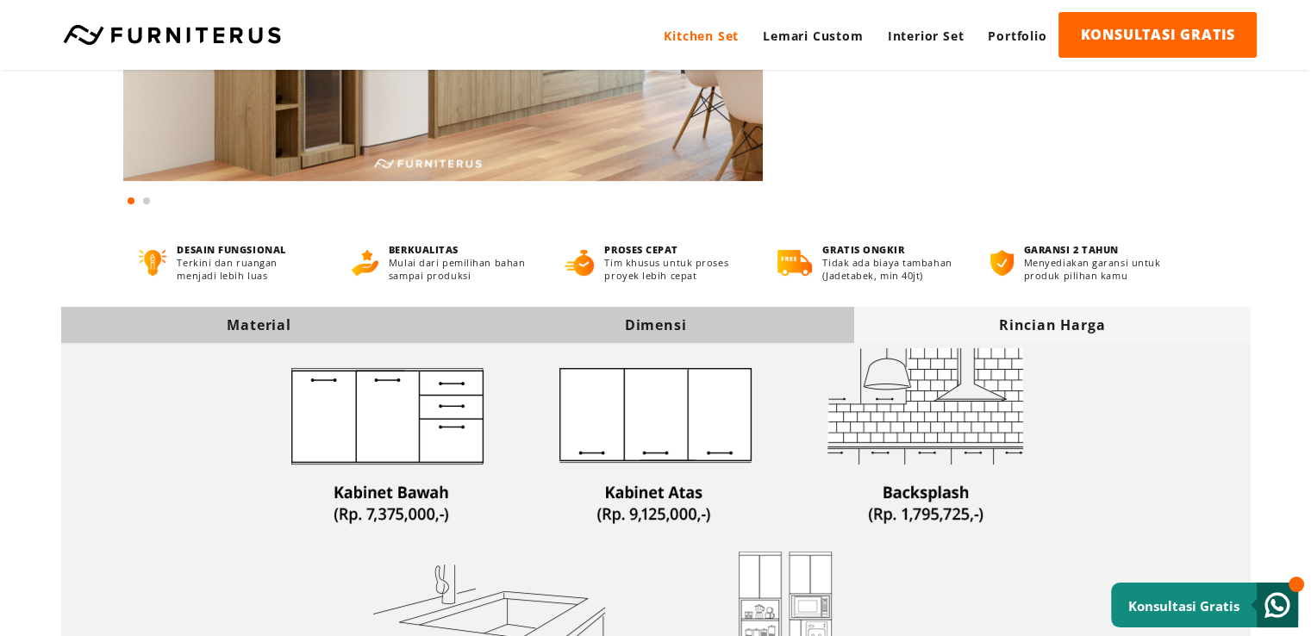
scroll to position [345, 0]
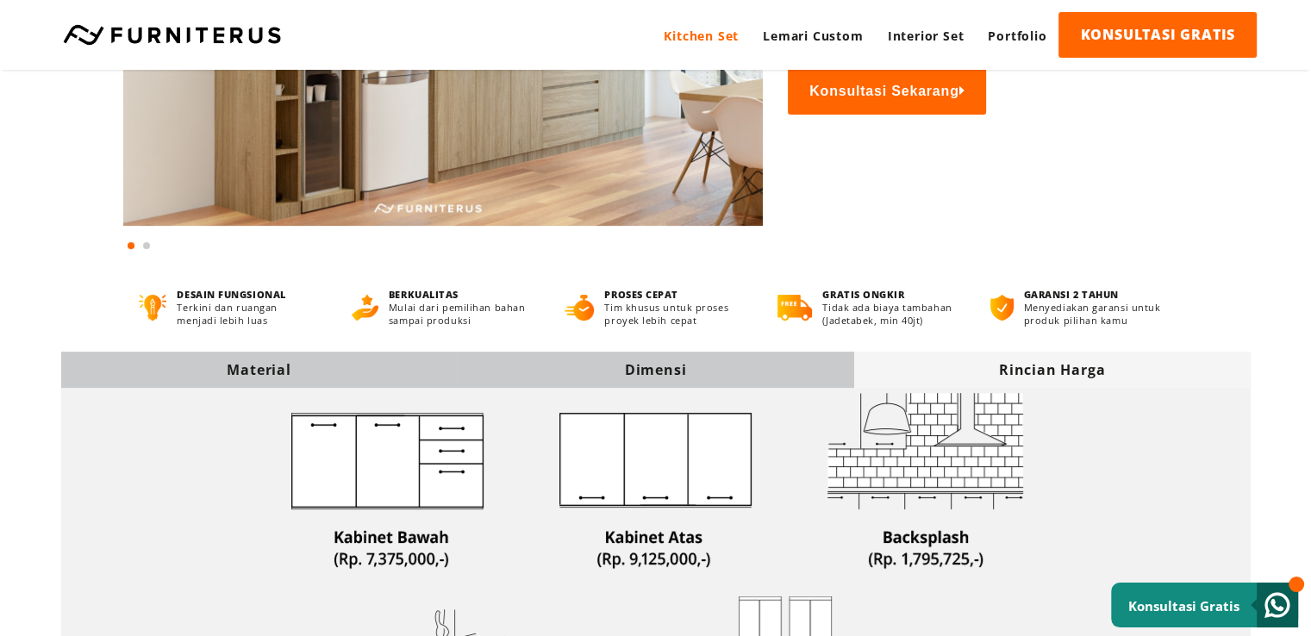
click at [717, 367] on div "Dimensi" at bounding box center [656, 369] width 397 height 19
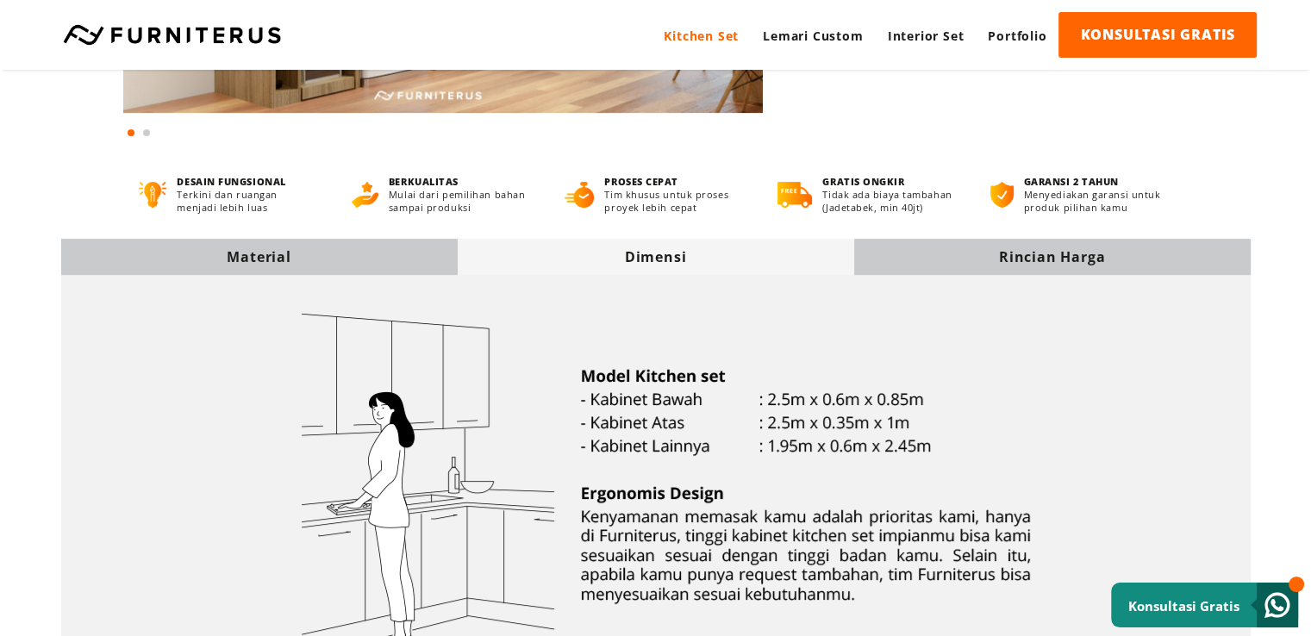
scroll to position [431, 0]
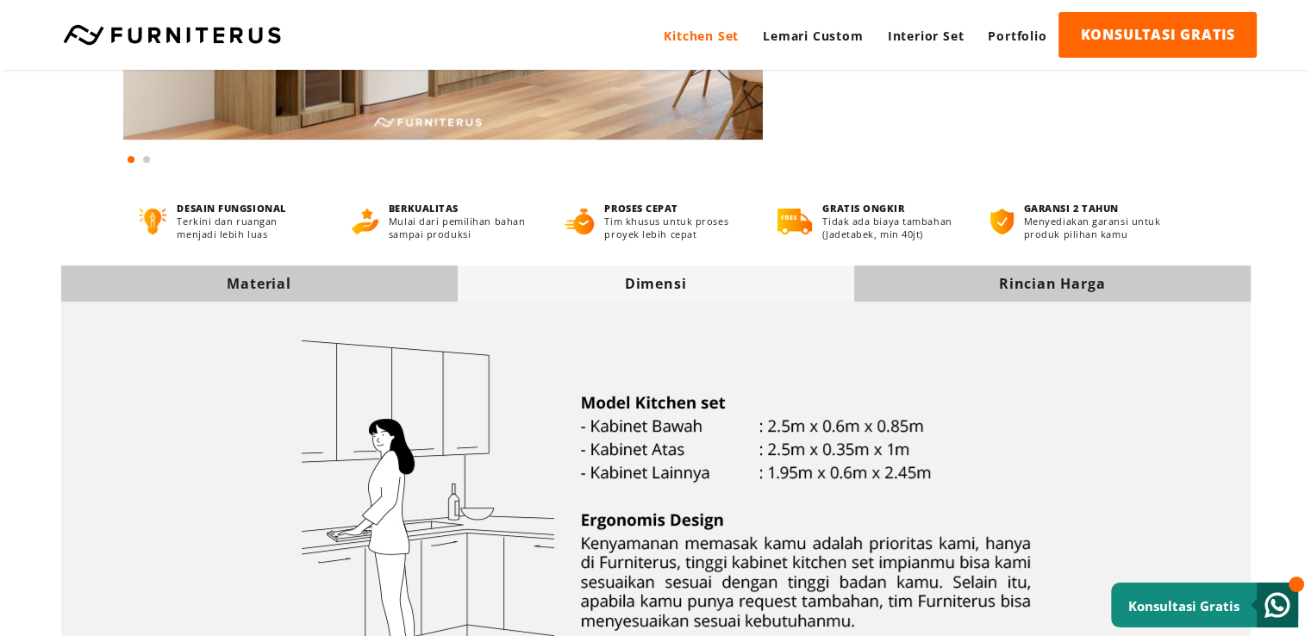
click at [266, 287] on div "Material" at bounding box center [259, 283] width 397 height 19
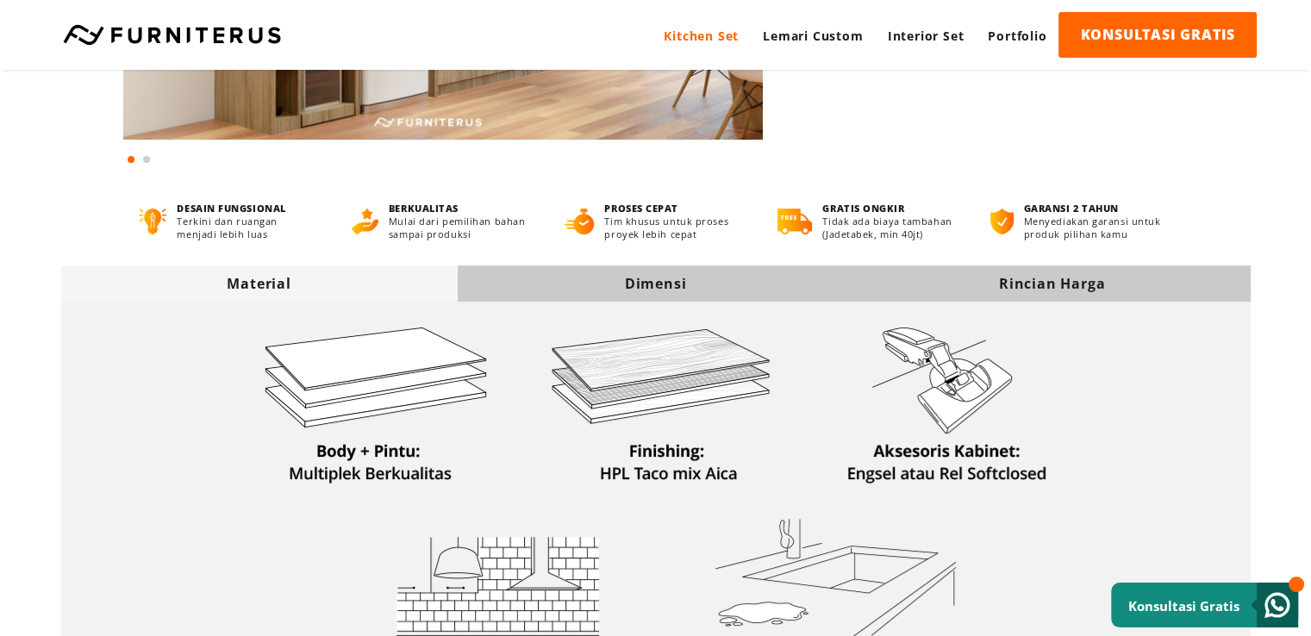
scroll to position [0, 0]
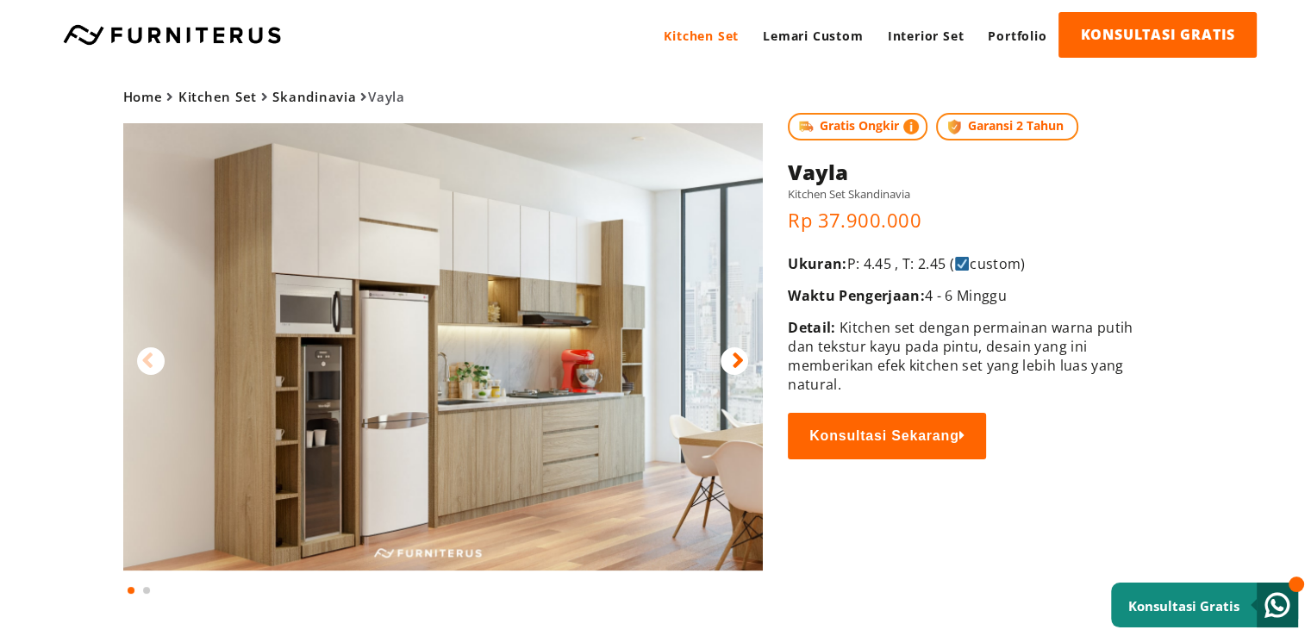
click at [745, 354] on div at bounding box center [735, 361] width 28 height 28
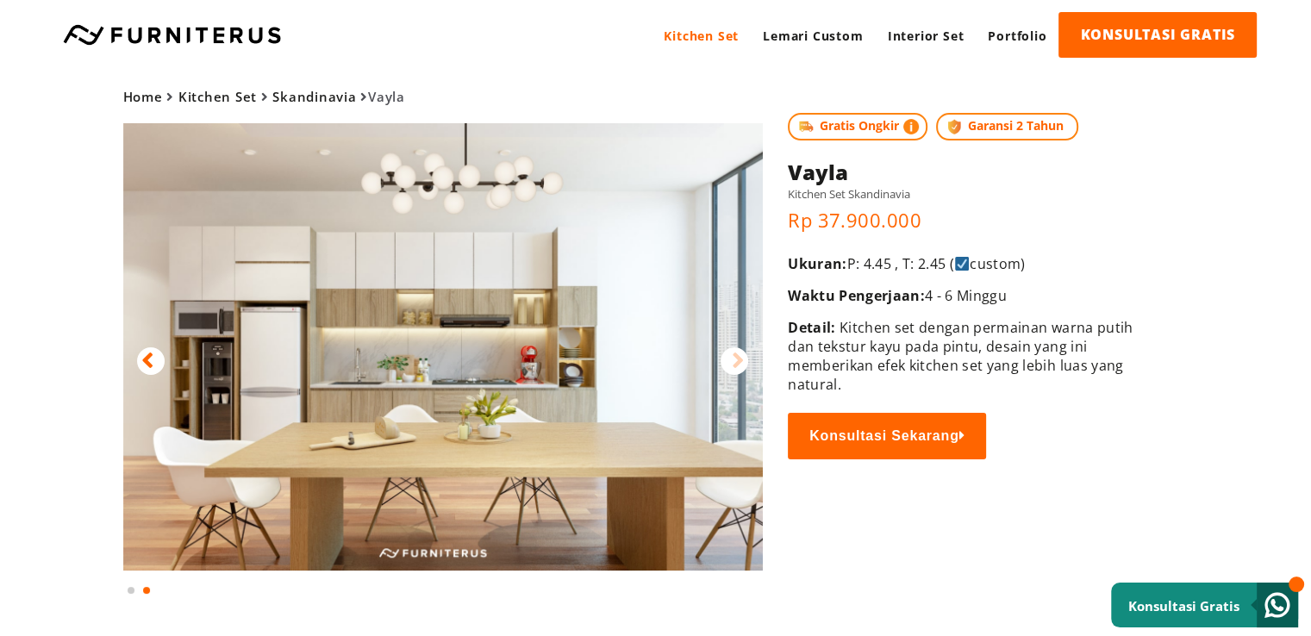
click at [155, 361] on div at bounding box center [151, 361] width 28 height 28
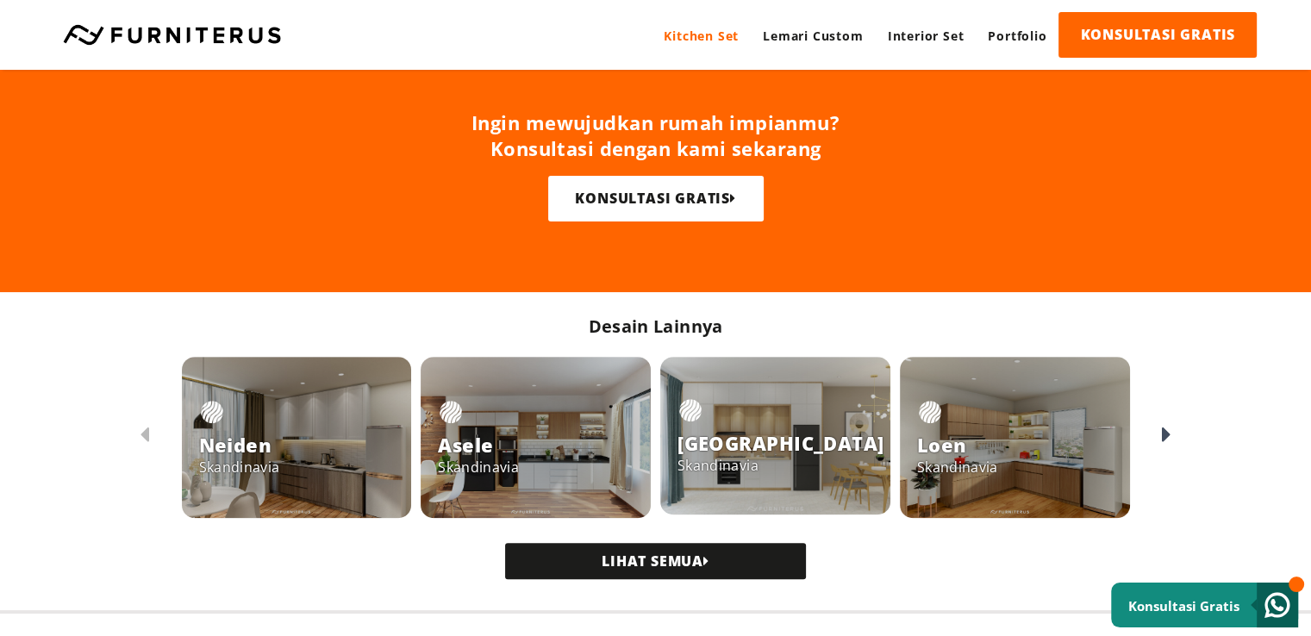
scroll to position [1207, 0]
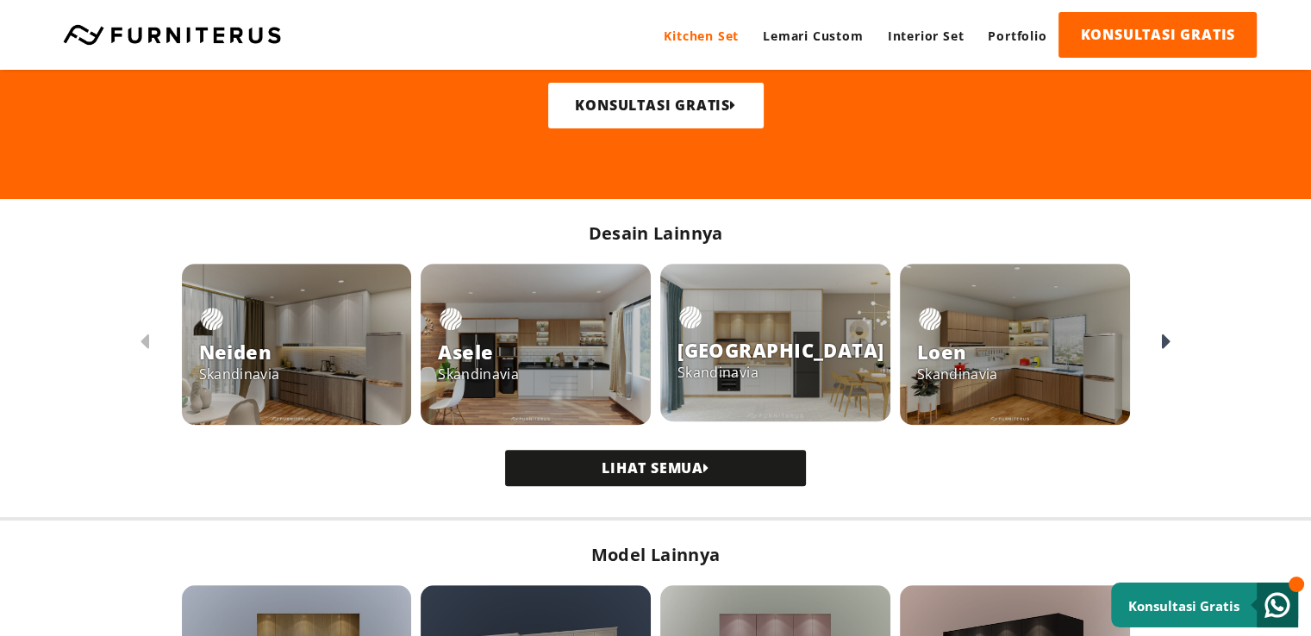
click at [301, 341] on div at bounding box center [297, 344] width 230 height 161
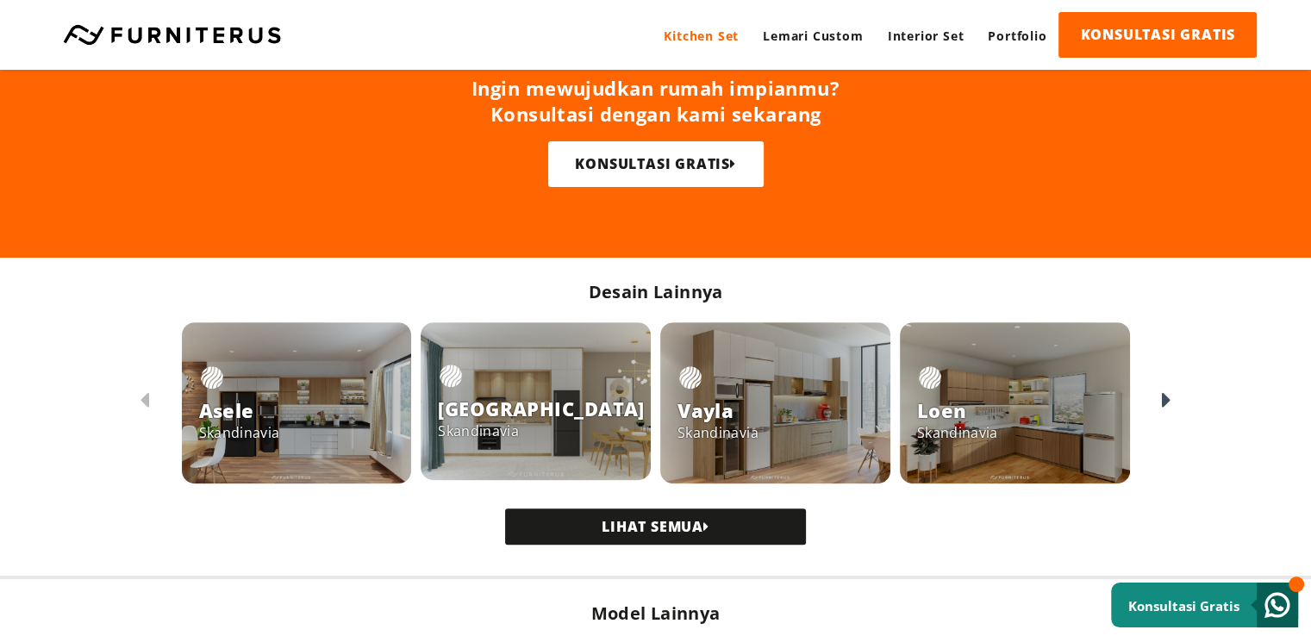
scroll to position [1207, 0]
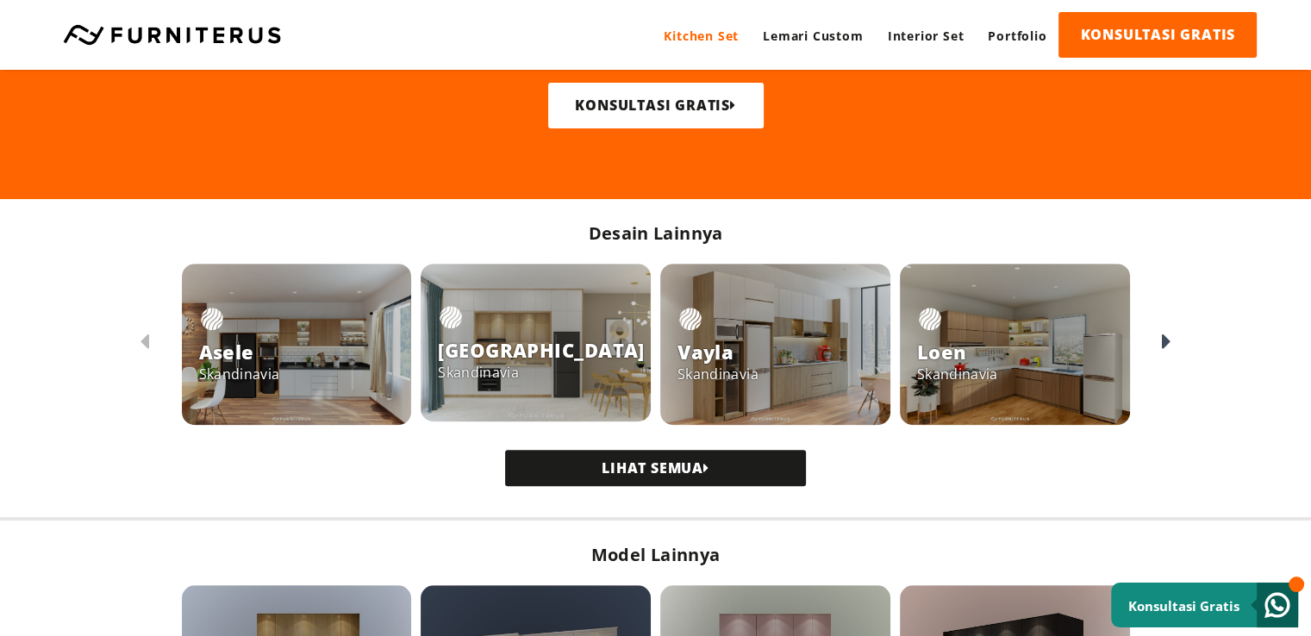
click at [699, 462] on link "LIHAT SEMUA" at bounding box center [655, 468] width 301 height 36
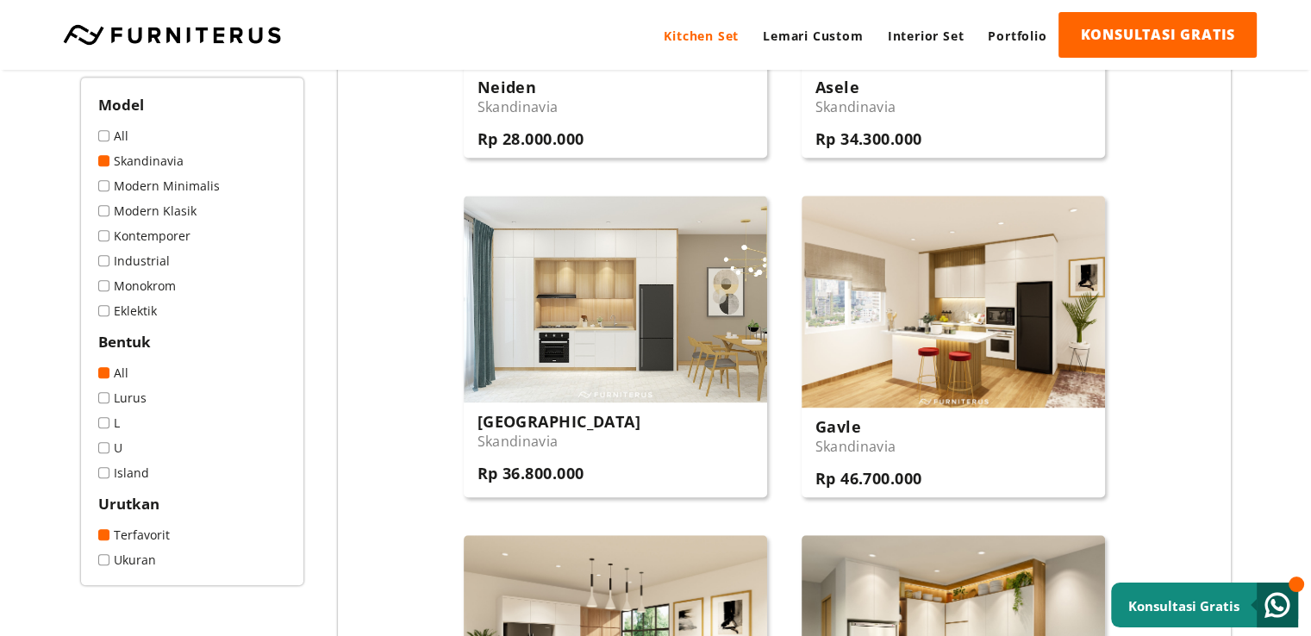
scroll to position [948, 0]
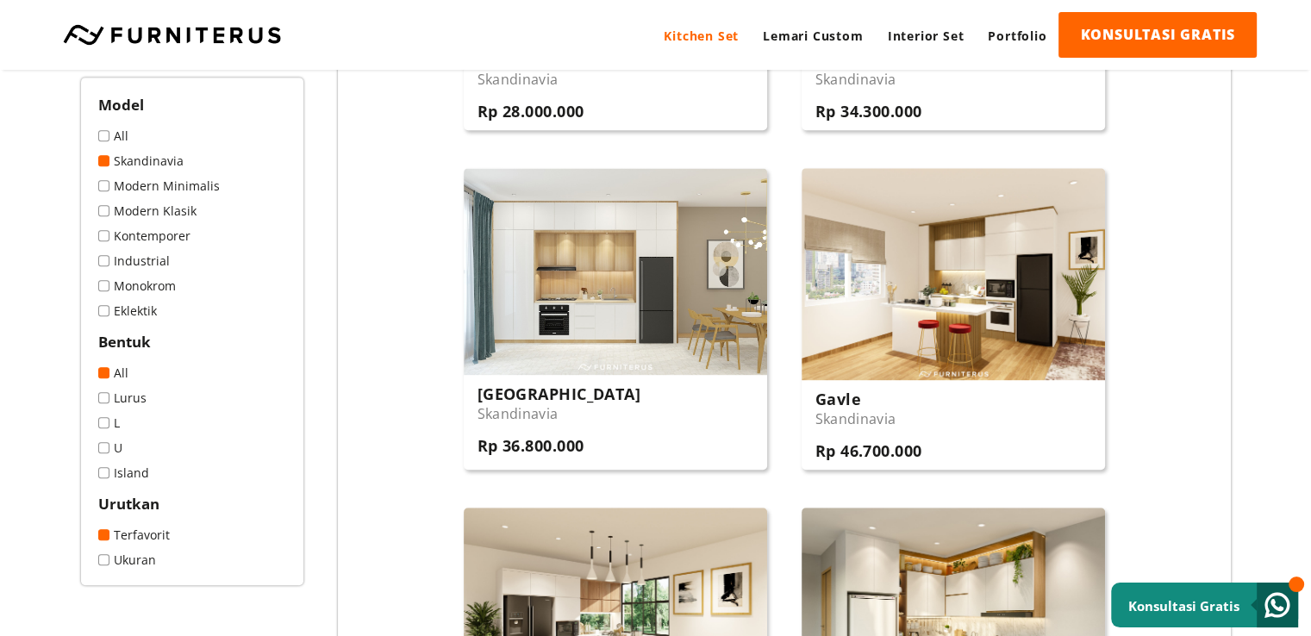
click at [105, 287] on span at bounding box center [103, 285] width 11 height 11
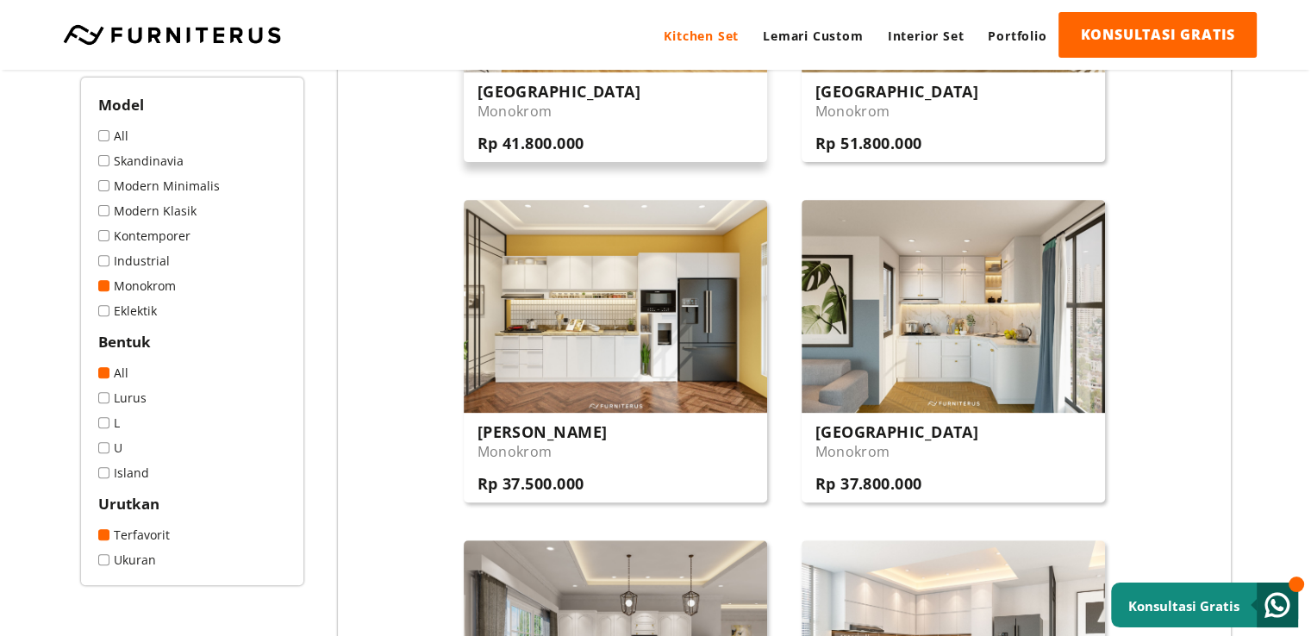
scroll to position [603, 0]
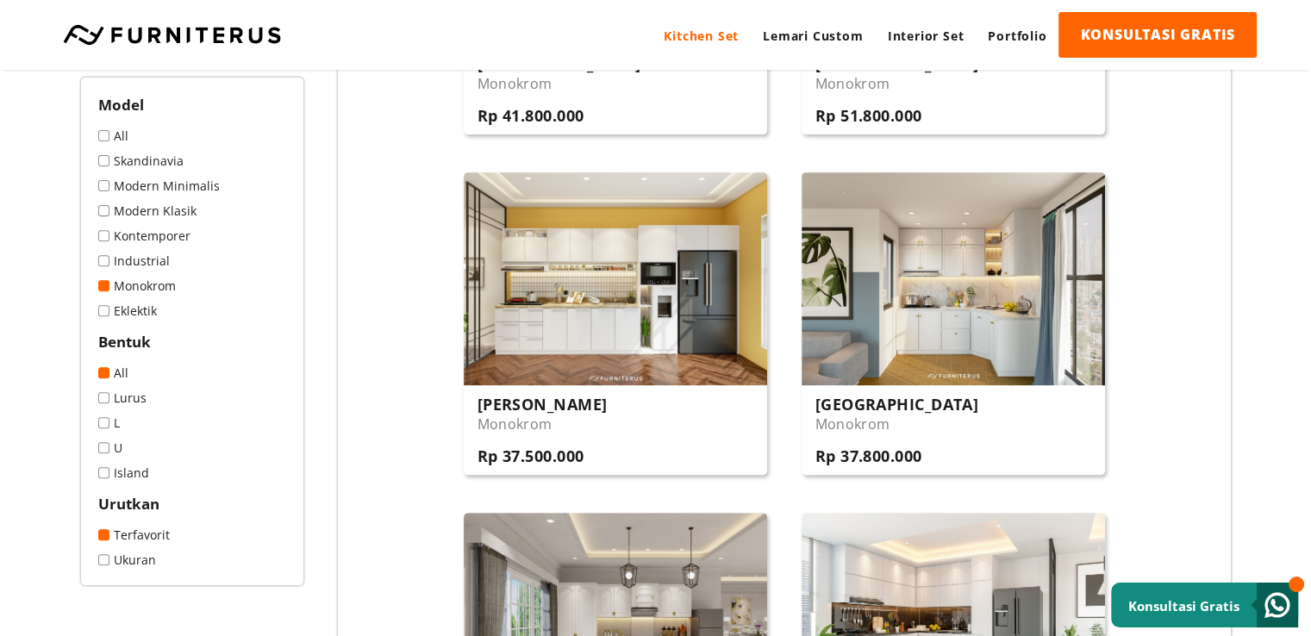
click at [107, 236] on span at bounding box center [103, 235] width 11 height 11
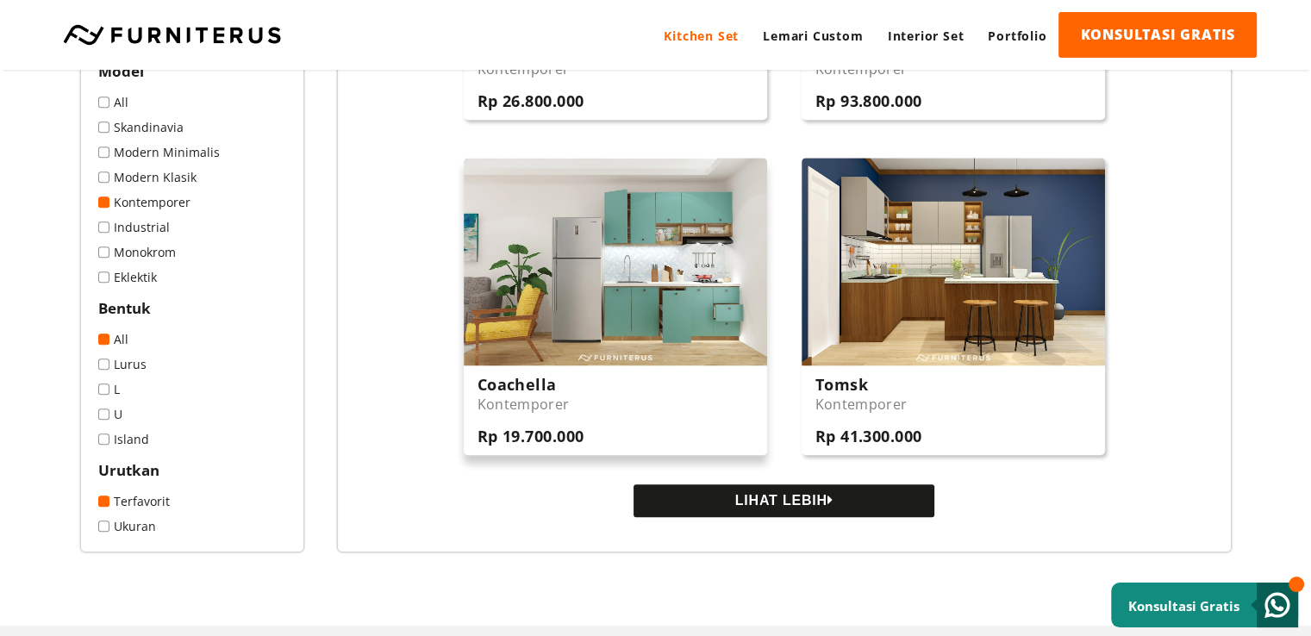
scroll to position [1552, 0]
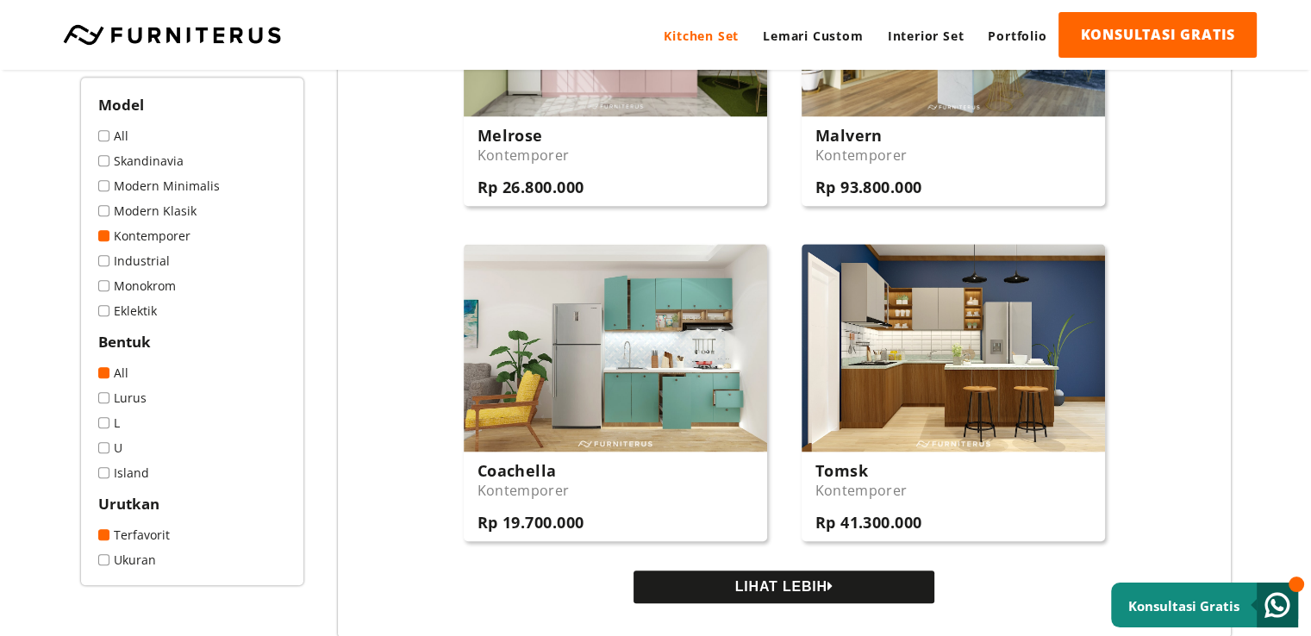
click at [104, 187] on span at bounding box center [103, 185] width 11 height 11
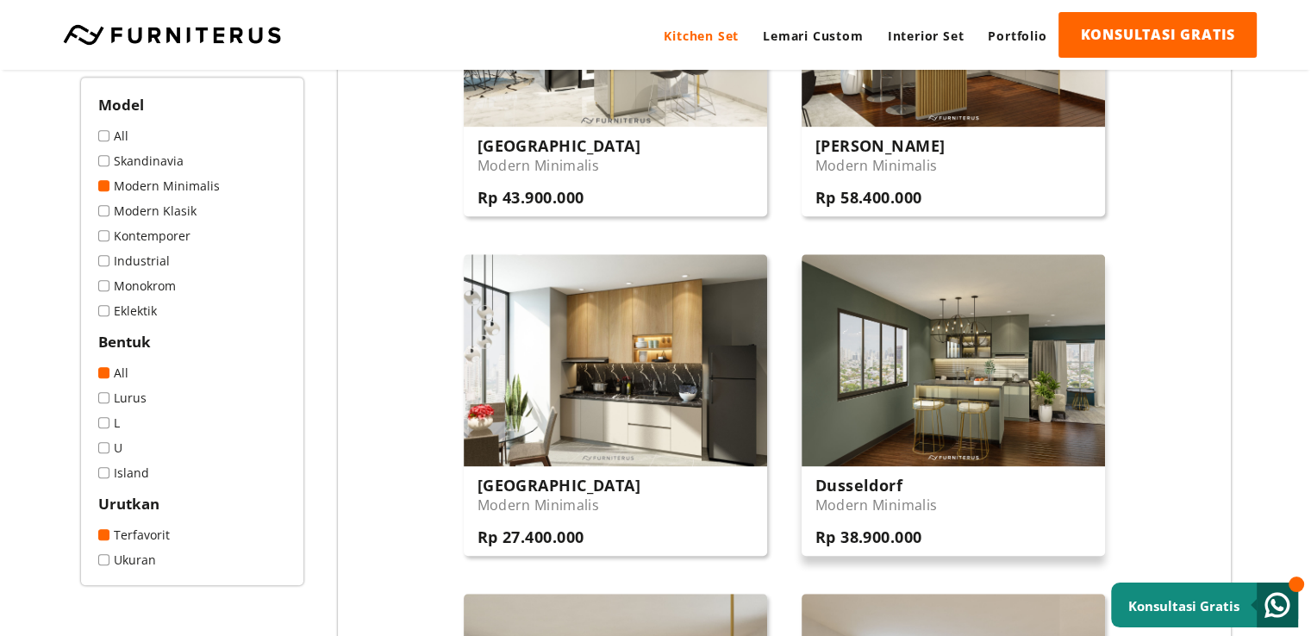
scroll to position [948, 0]
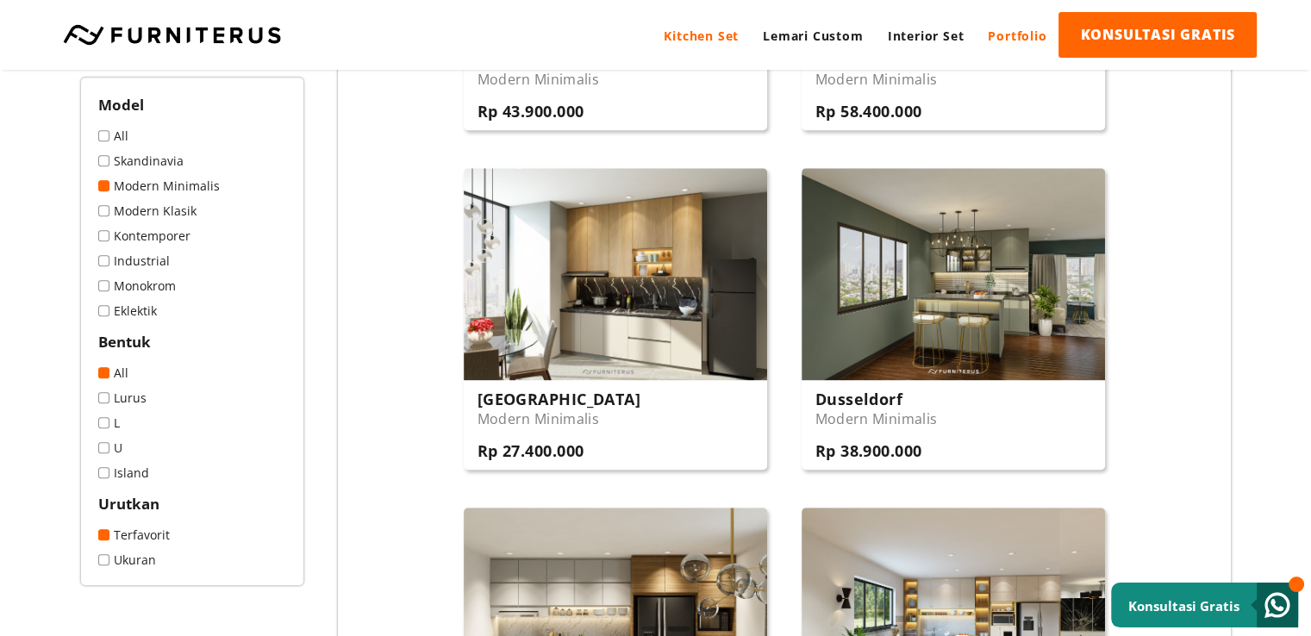
click at [1009, 41] on link "Portfolio" at bounding box center [1017, 35] width 83 height 47
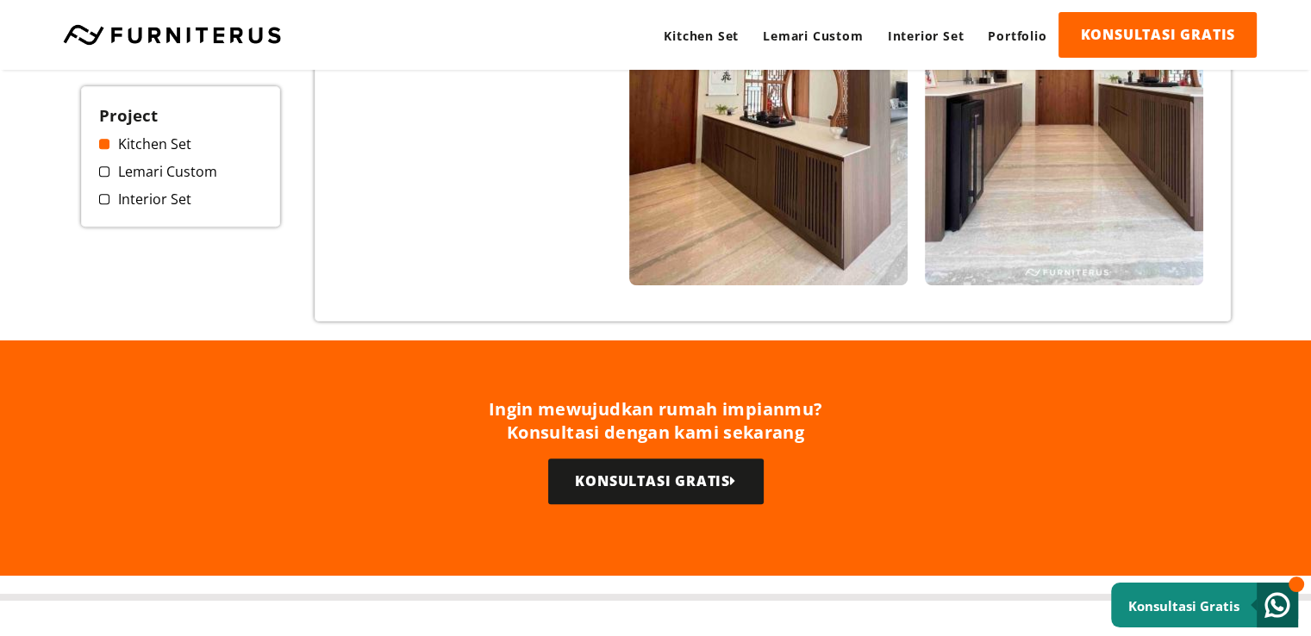
scroll to position [1121, 0]
